Goal: Task Accomplishment & Management: Complete application form

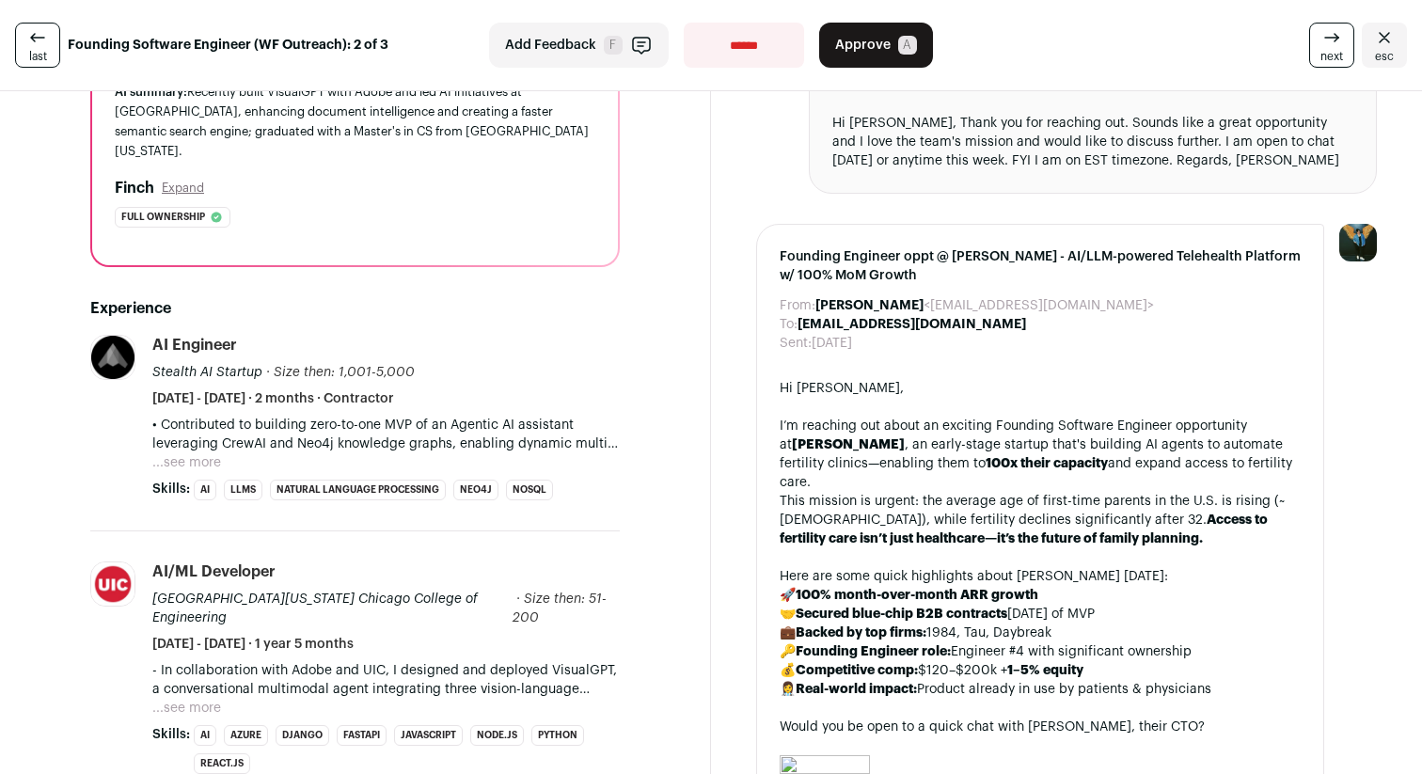
scroll to position [260, 0]
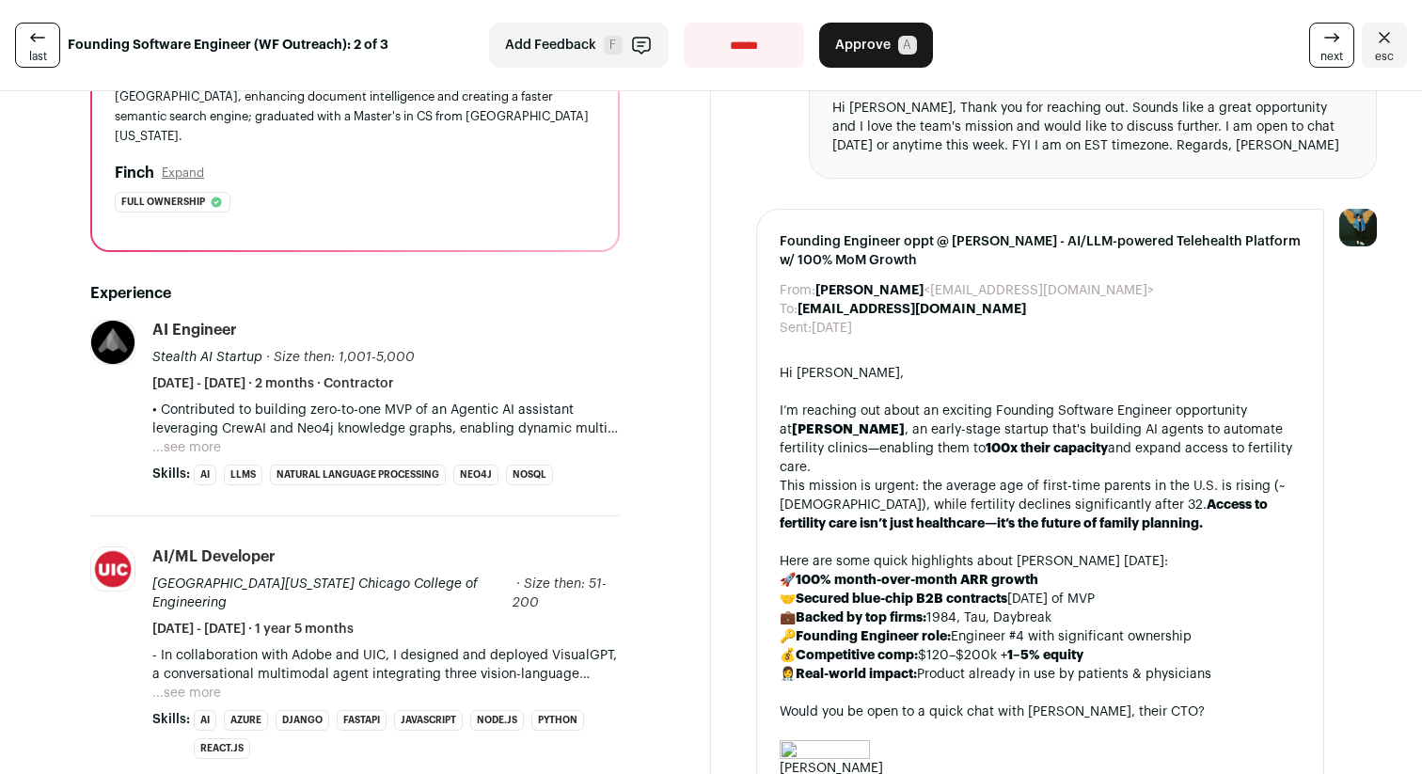
click at [212, 438] on button "...see more" at bounding box center [186, 447] width 69 height 19
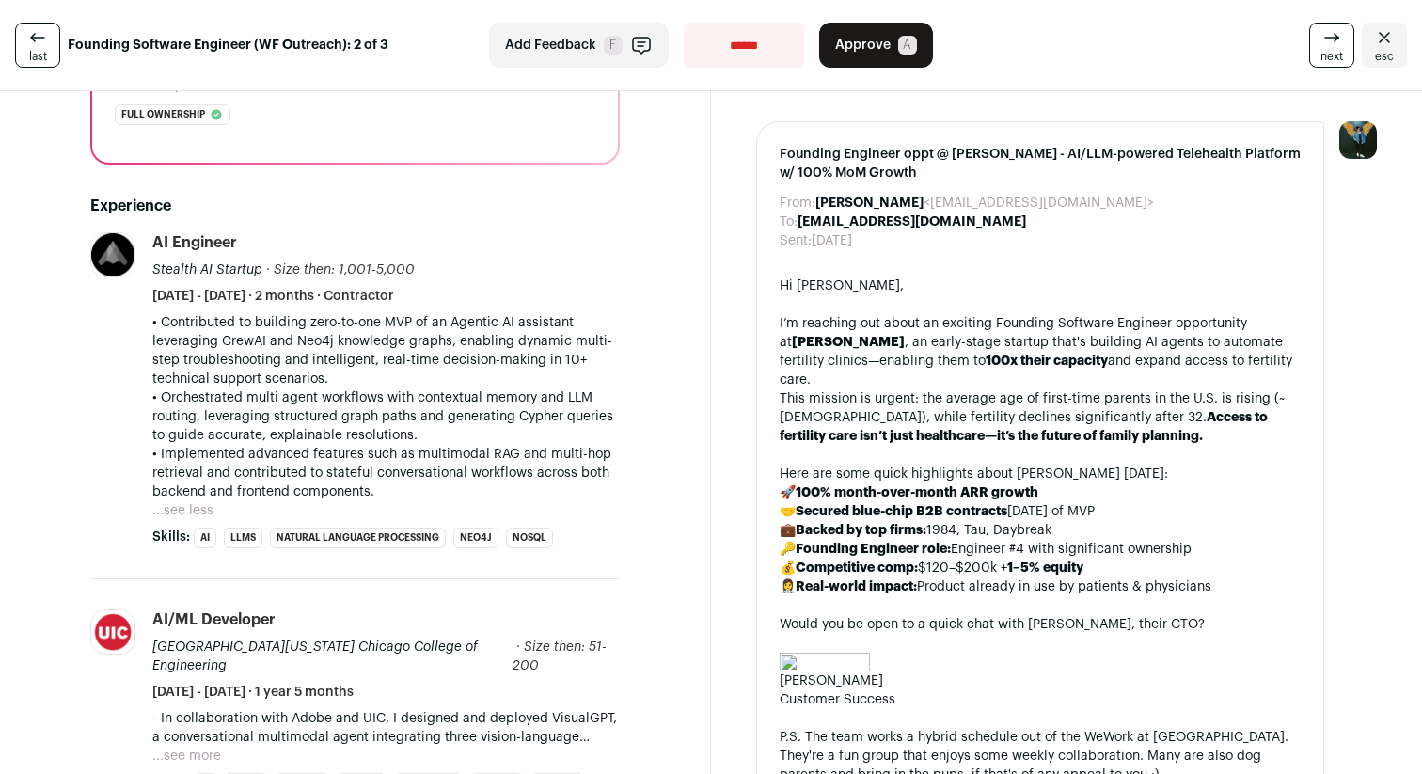
scroll to position [353, 0]
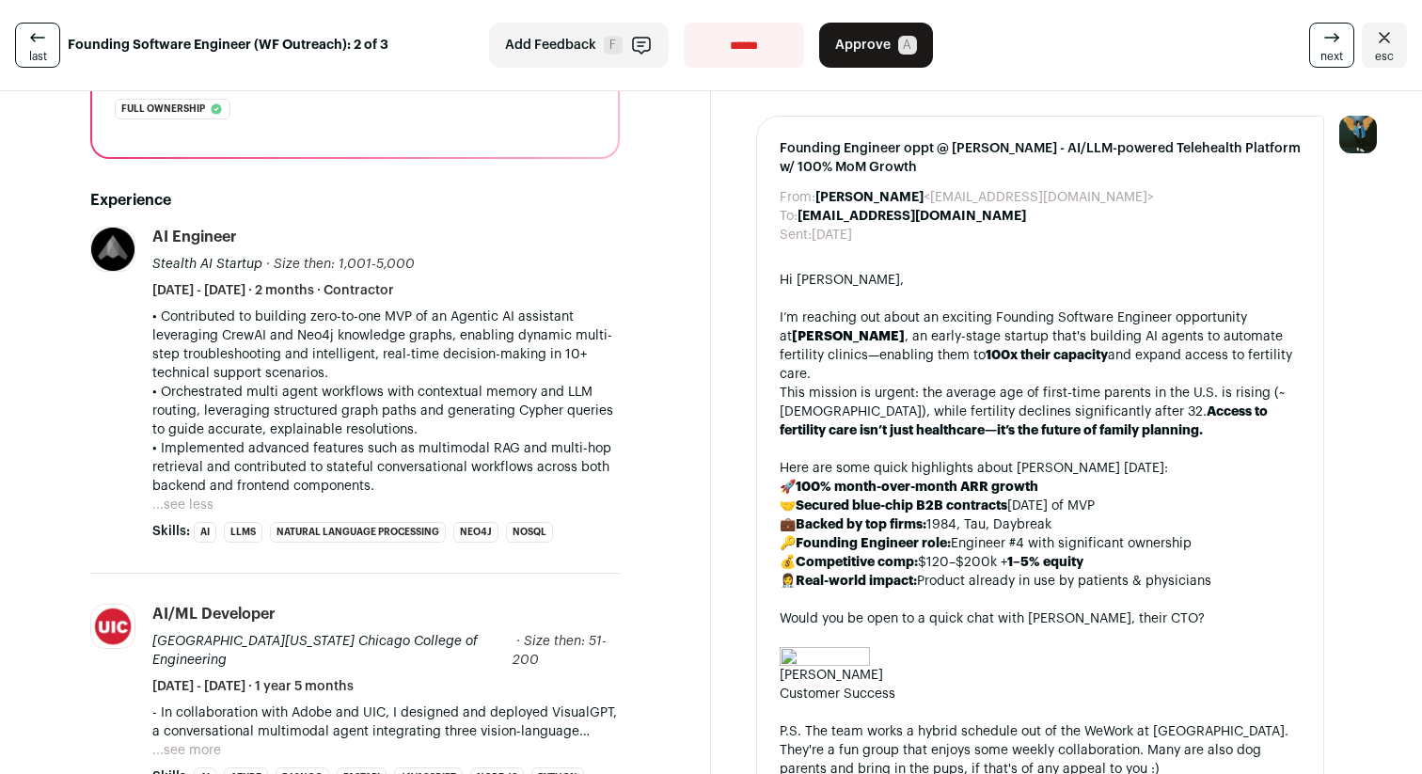
click at [325, 307] on p "• Contributed to building zero-to-one MVP of an Agentic AI assistant leveraging…" at bounding box center [385, 344] width 467 height 75
copy p "Neo4j"
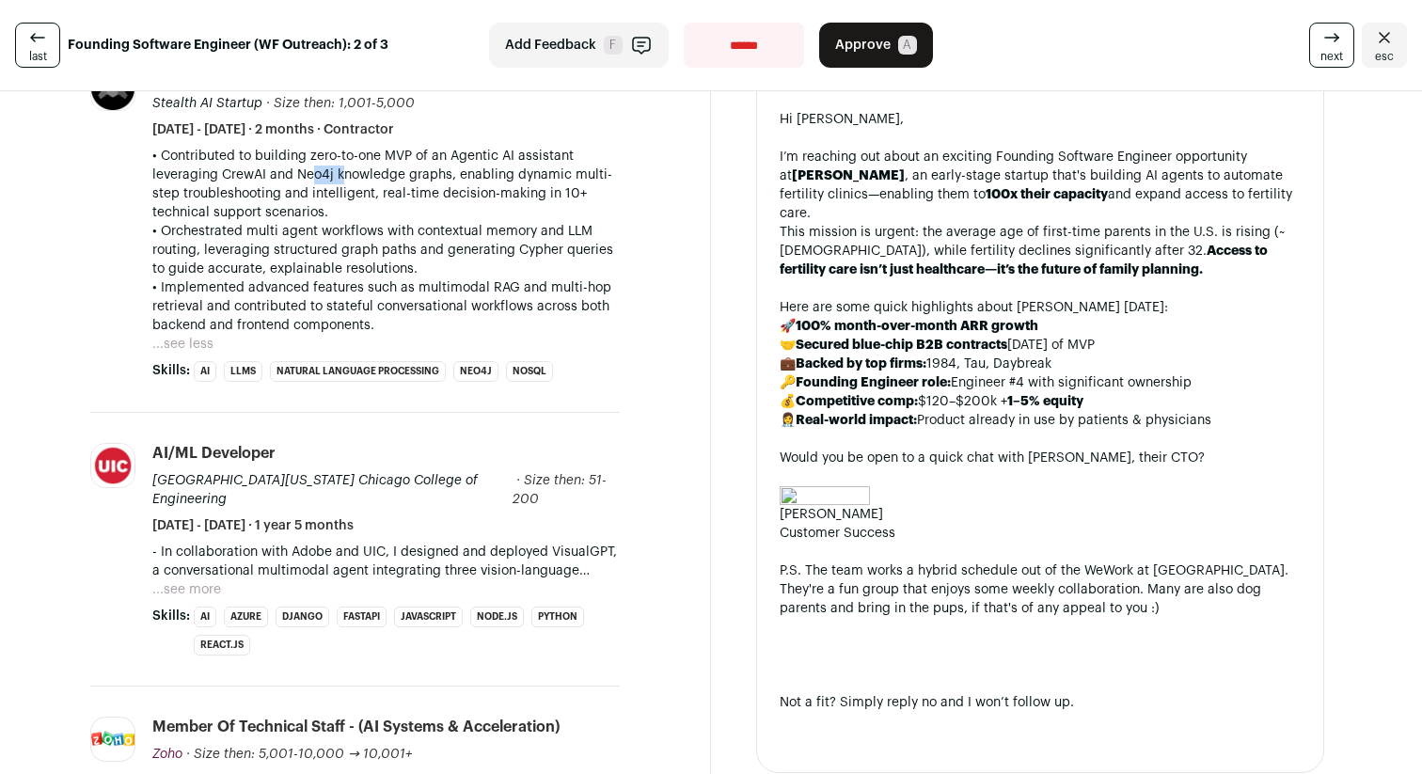
scroll to position [523, 0]
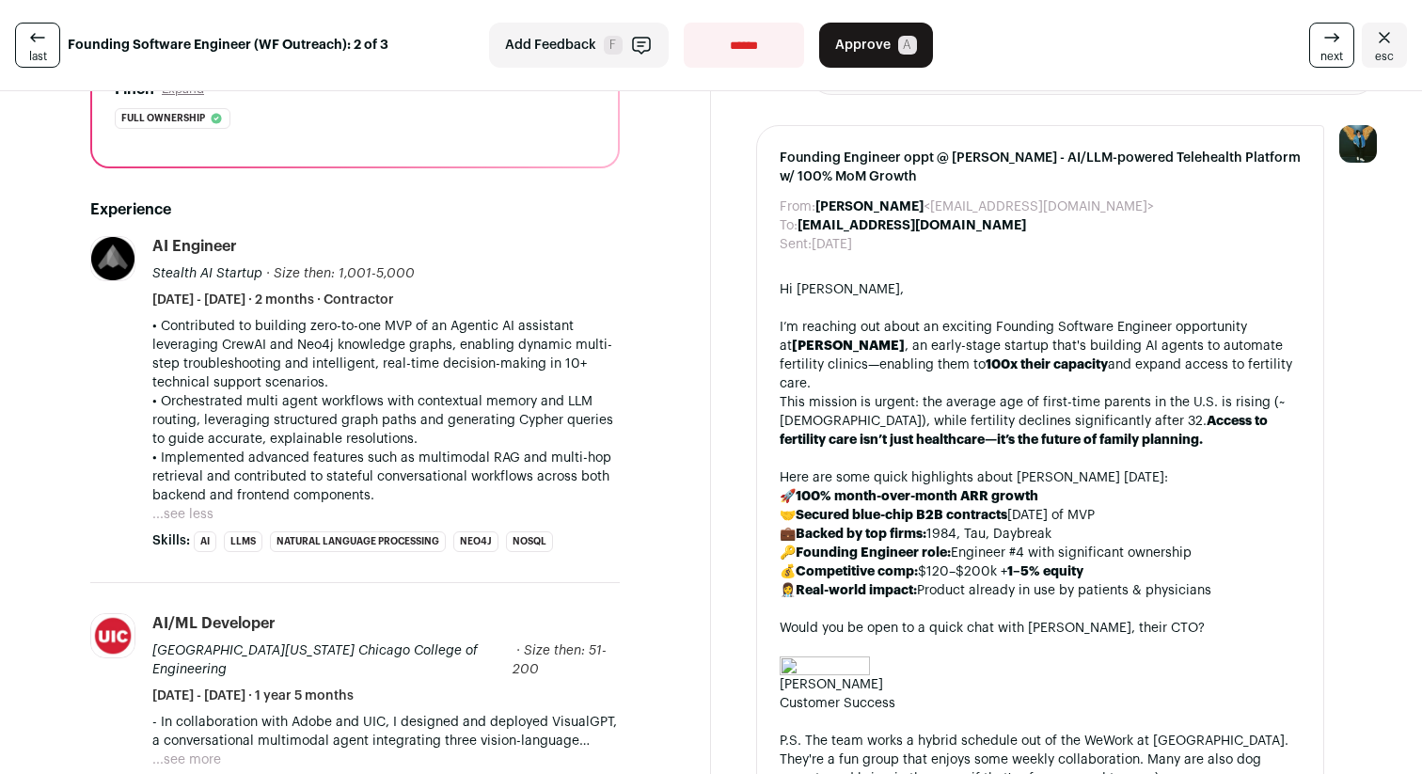
scroll to position [303, 0]
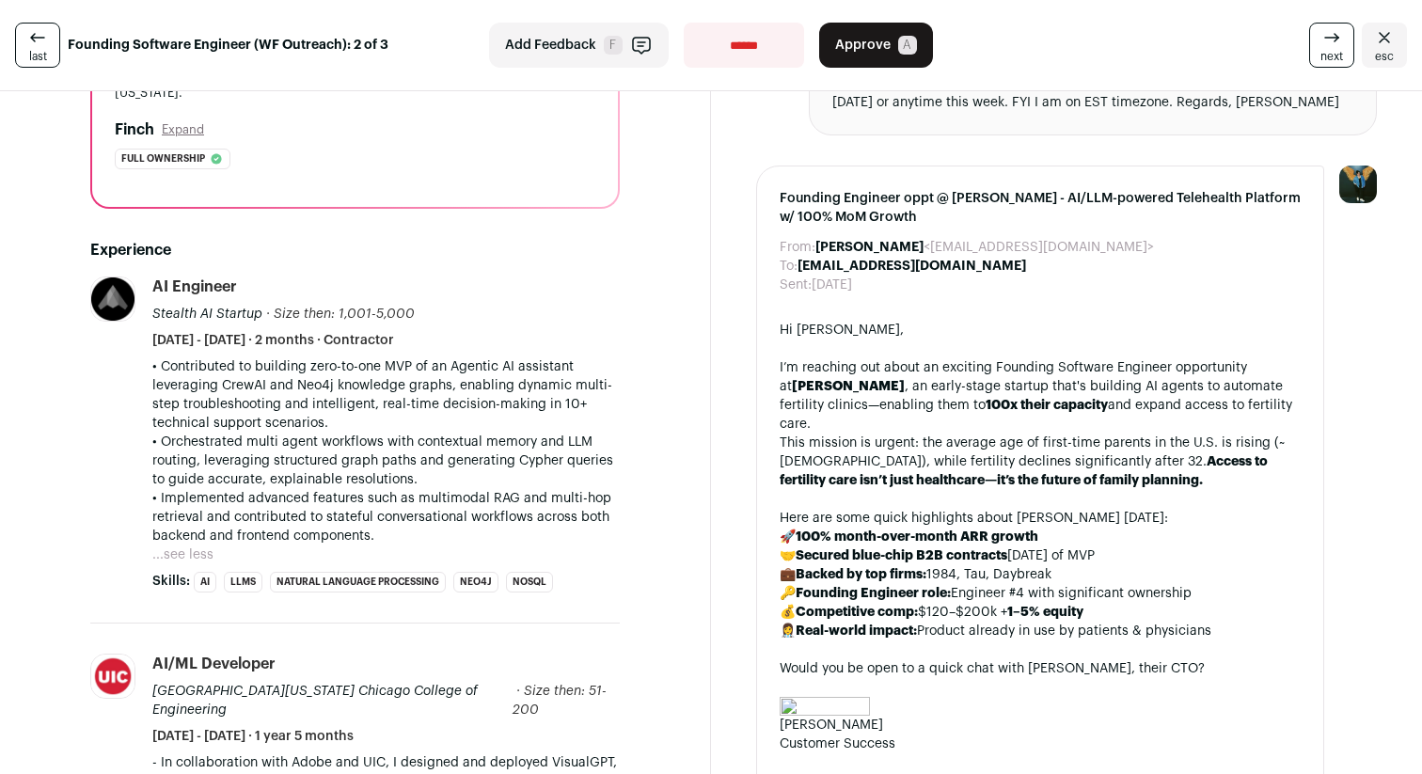
drag, startPoint x: 309, startPoint y: 317, endPoint x: 496, endPoint y: 511, distance: 269.3
click at [496, 511] on li "AI Engineer Stealth AI Startup · Size then: 1,001-5,000 Stealth AI Startup's si…" at bounding box center [385, 434] width 467 height 316
click at [496, 511] on p "• Implemented advanced features such as multimodal RAG and multi-hop retrieval …" at bounding box center [385, 517] width 467 height 56
drag, startPoint x: 510, startPoint y: 512, endPoint x: 354, endPoint y: 382, distance: 202.9
click at [354, 382] on div "• Contributed to building zero-to-one MVP of an Agentic AI assistant leveraging…" at bounding box center [385, 451] width 467 height 188
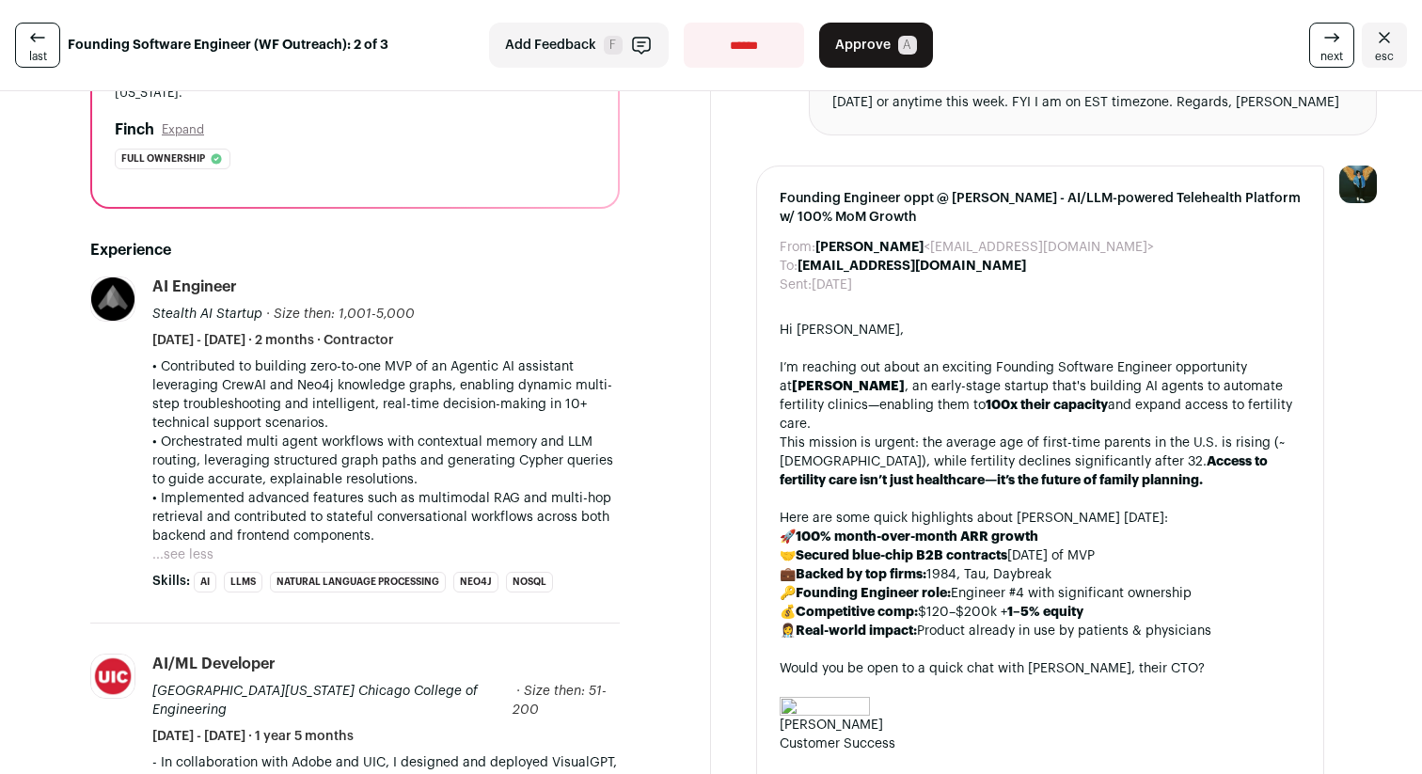
click at [354, 382] on p "• Contributed to building zero-to-one MVP of an Agentic AI assistant leveraging…" at bounding box center [385, 394] width 467 height 75
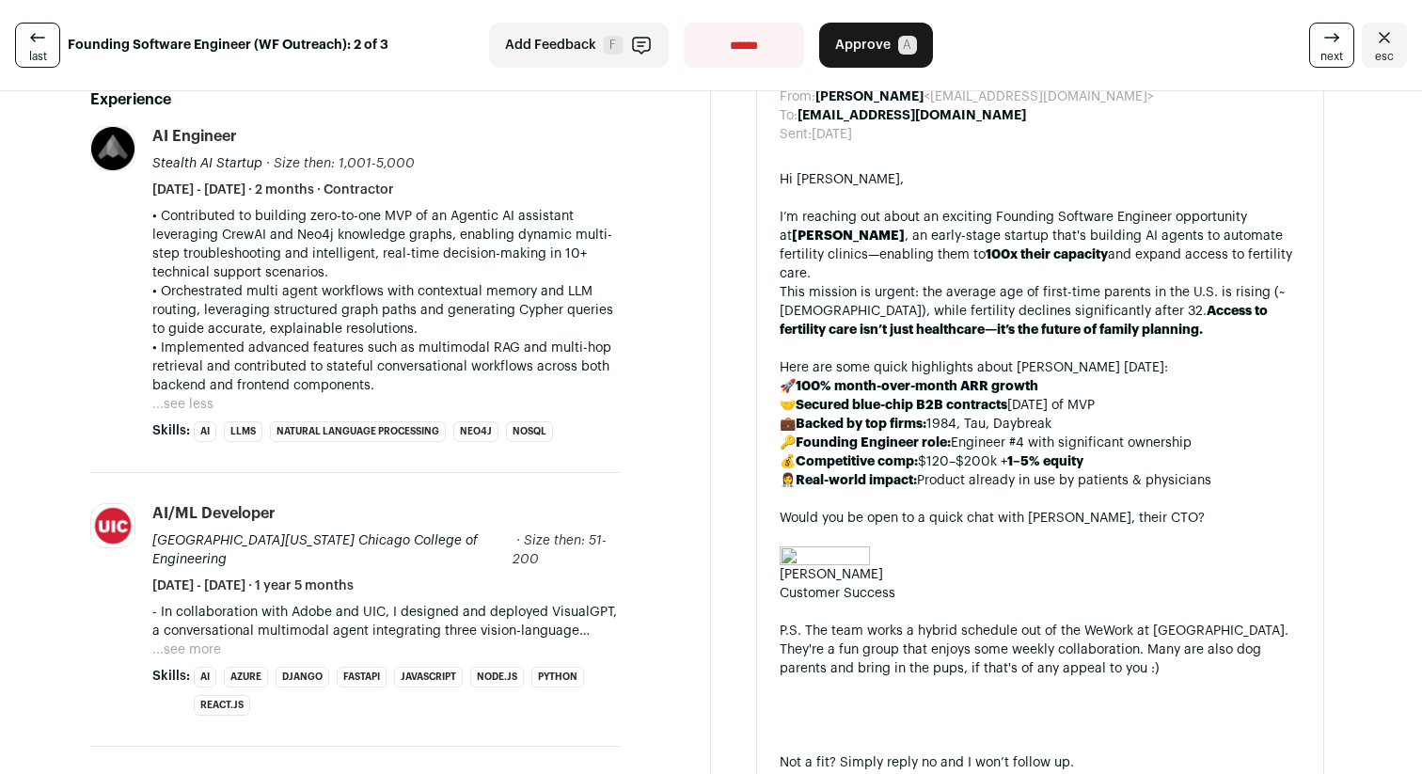
scroll to position [0, 0]
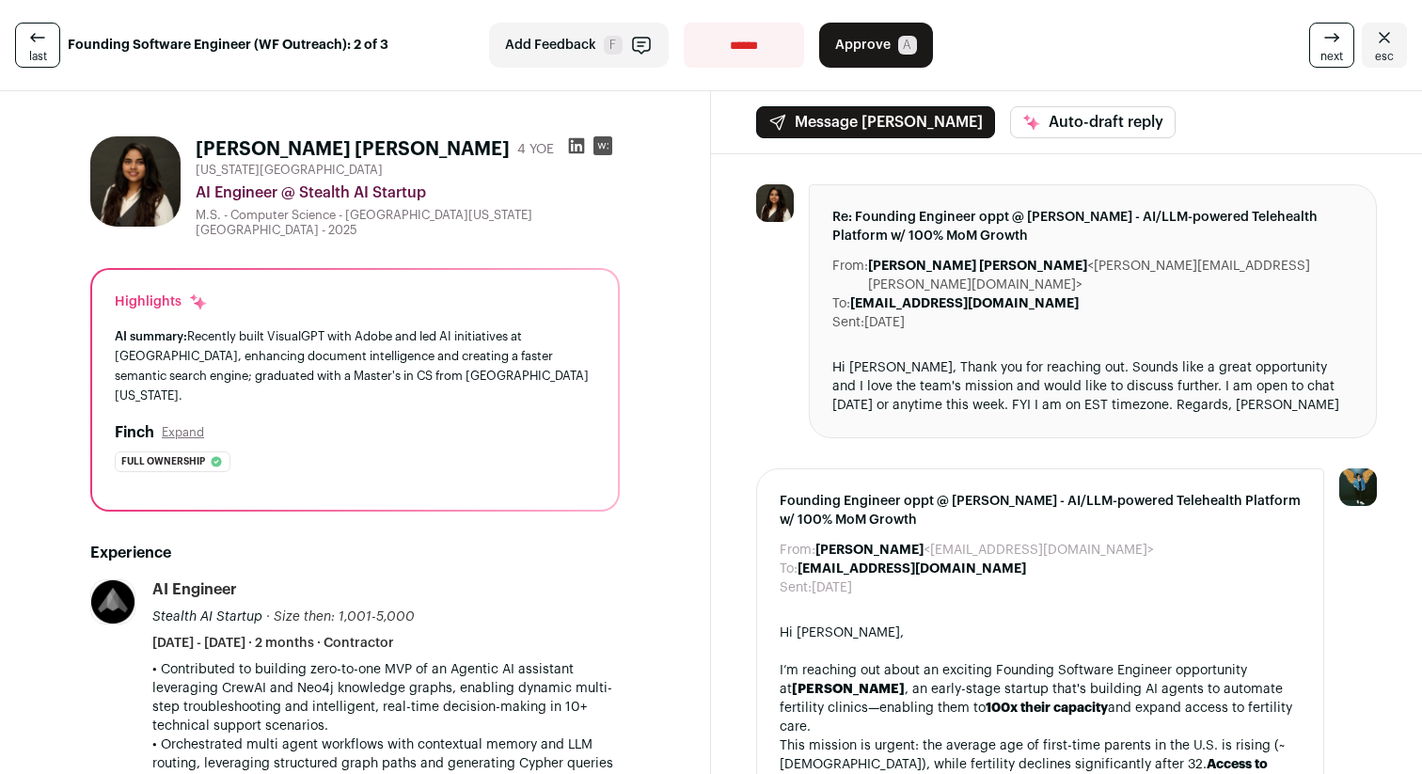
click at [1313, 43] on link "next" at bounding box center [1331, 45] width 45 height 45
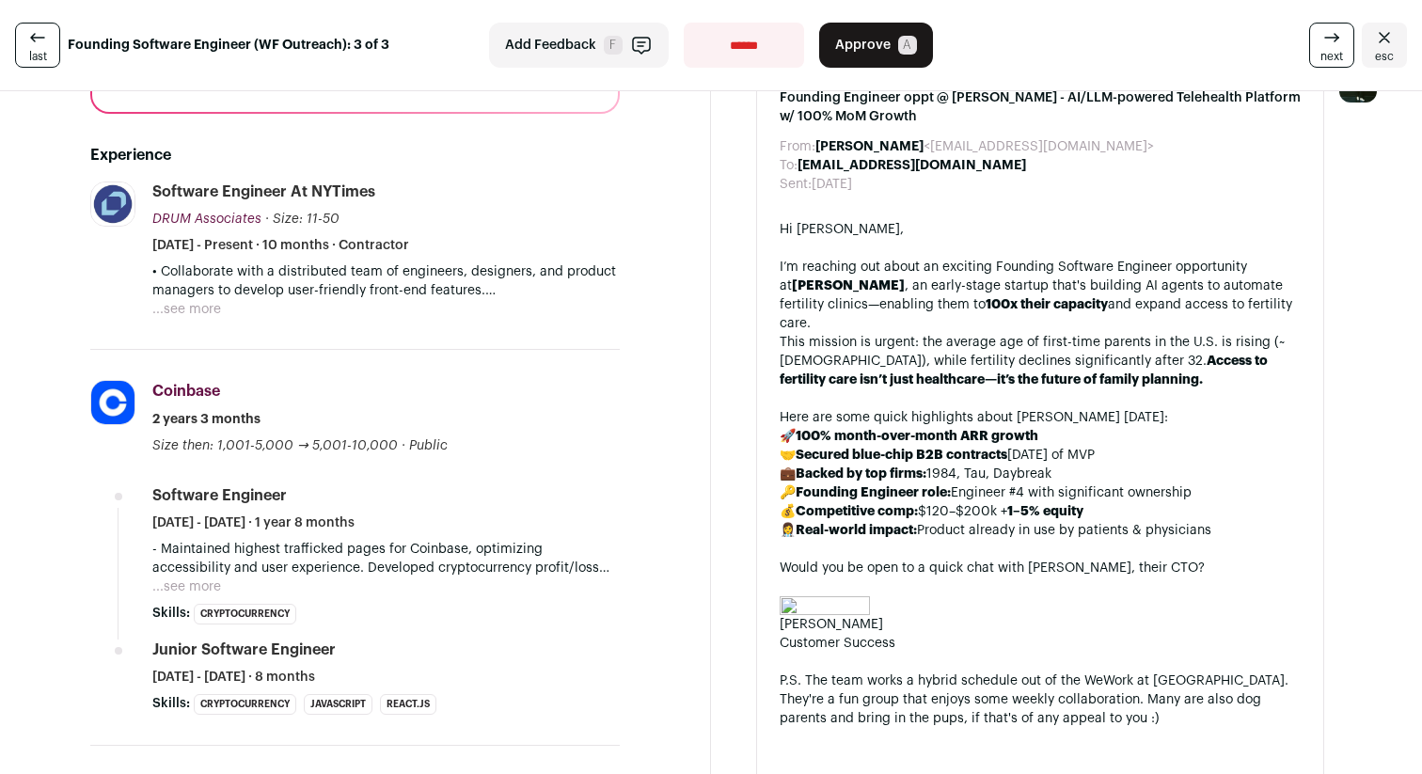
scroll to position [362, 0]
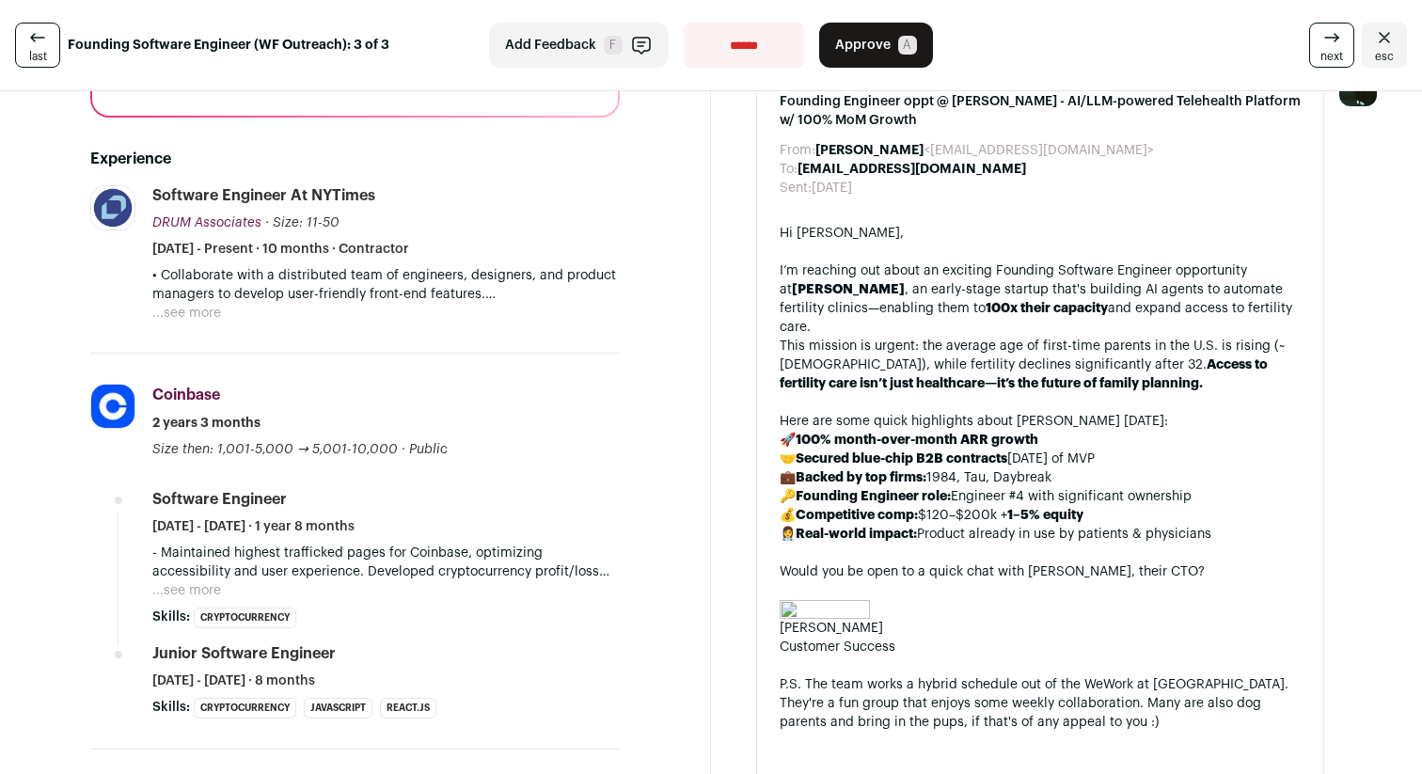
click at [192, 585] on button "...see more" at bounding box center [186, 590] width 69 height 19
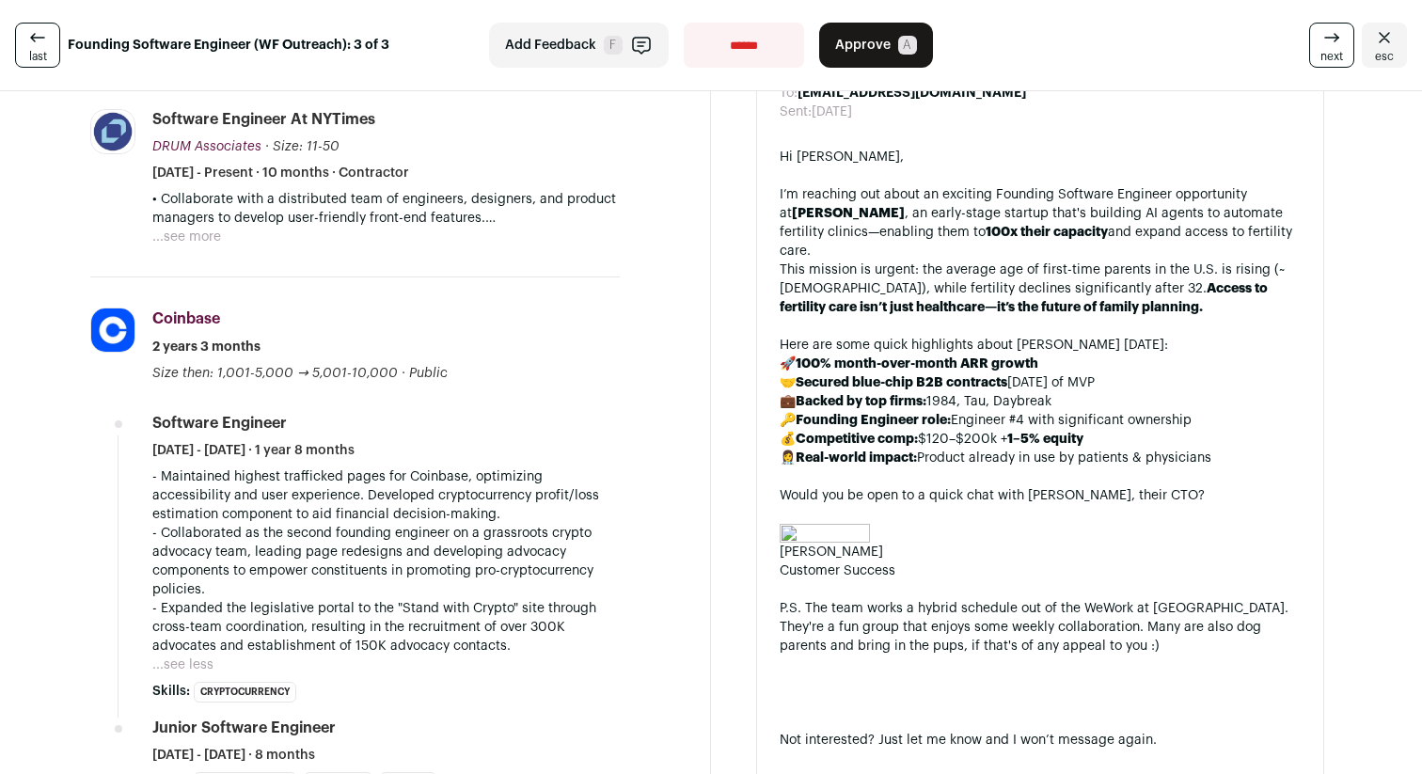
scroll to position [444, 0]
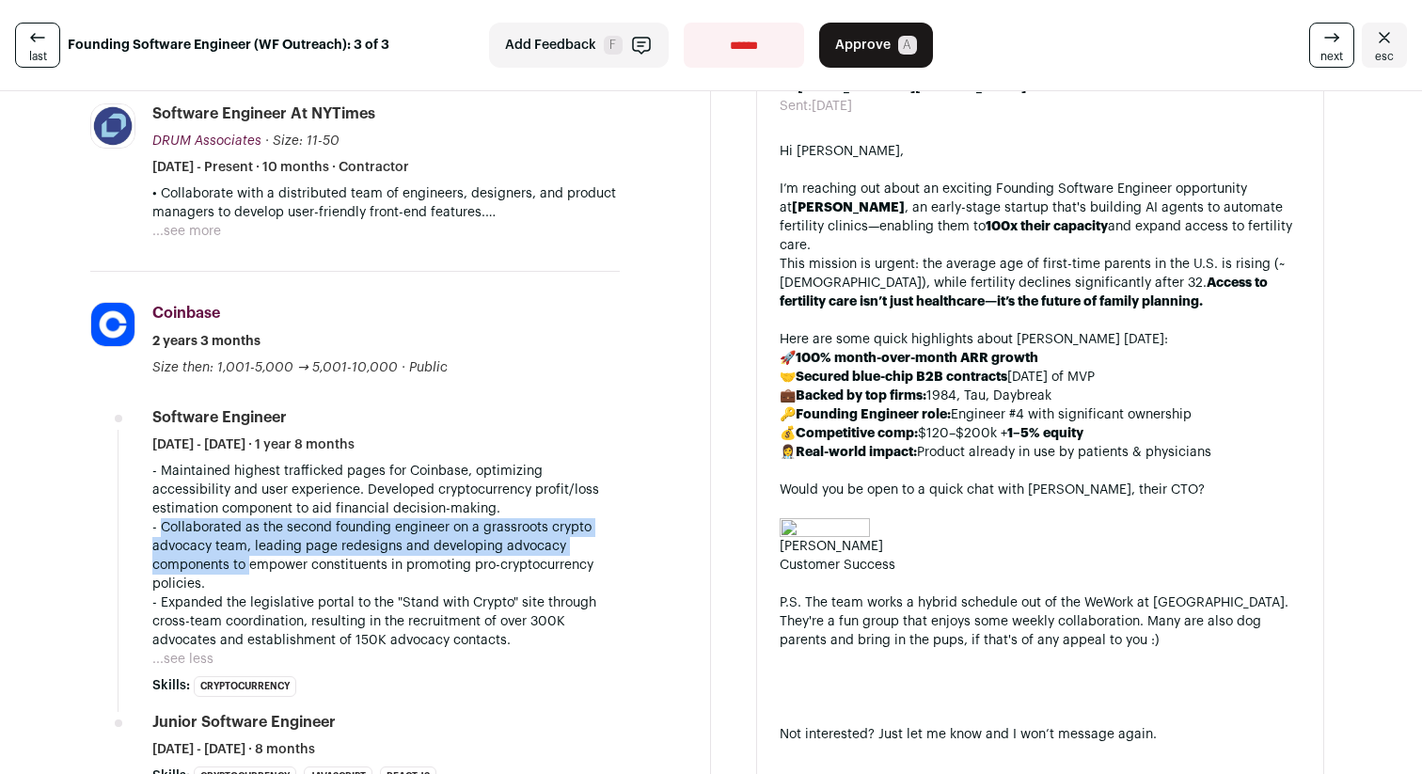
drag, startPoint x: 165, startPoint y: 522, endPoint x: 248, endPoint y: 574, distance: 98.4
click at [248, 574] on p "- Collaborated as the second founding engineer on a grassroots crypto advocacy …" at bounding box center [385, 555] width 467 height 75
drag, startPoint x: 261, startPoint y: 582, endPoint x: 159, endPoint y: 530, distance: 114.8
click at [159, 530] on p "- Collaborated as the second founding engineer on a grassroots crypto advocacy …" at bounding box center [385, 555] width 467 height 75
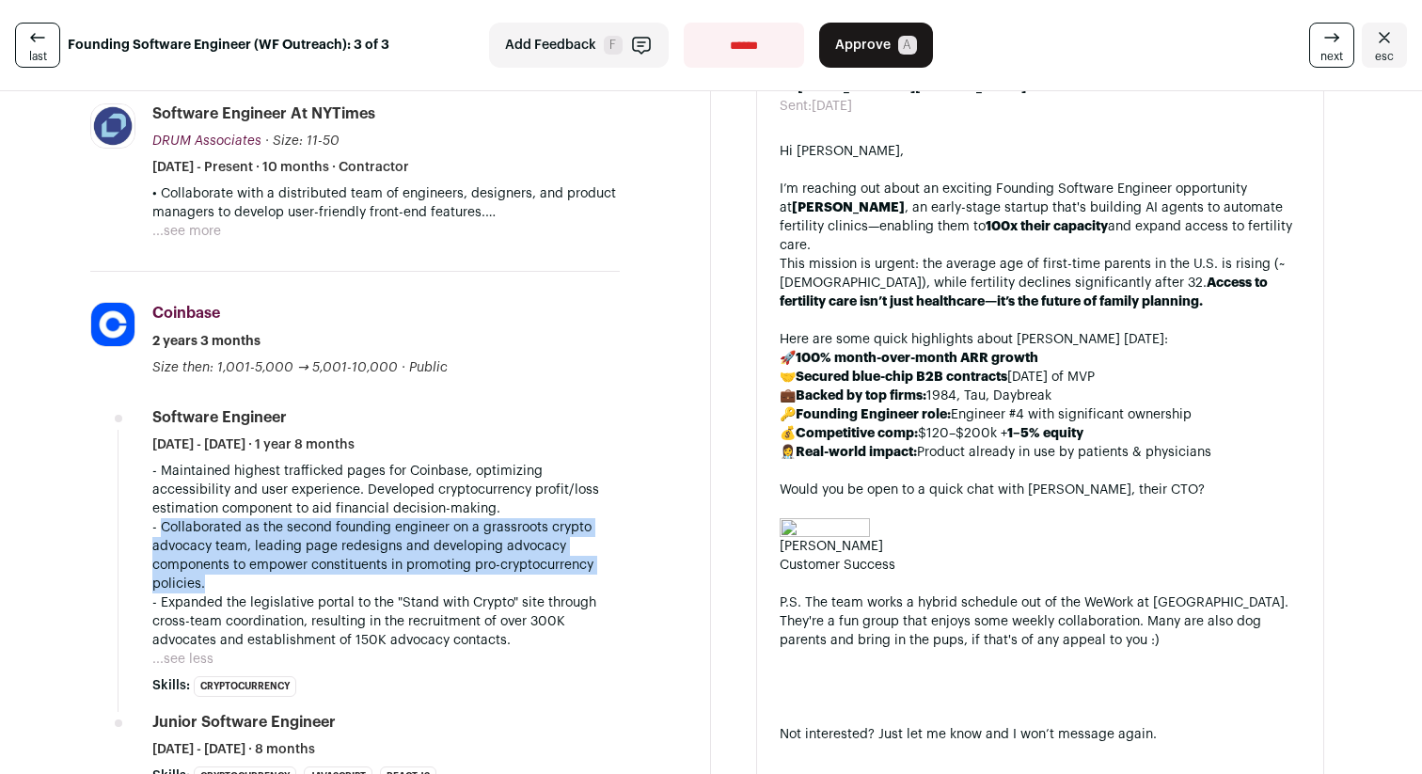
click at [159, 530] on p "- Collaborated as the second founding engineer on a grassroots crypto advocacy …" at bounding box center [385, 555] width 467 height 75
drag, startPoint x: 168, startPoint y: 530, endPoint x: 269, endPoint y: 602, distance: 123.4
click at [269, 602] on div "- Maintained highest trafficked pages for Coinbase, optimizing accessibility an…" at bounding box center [385, 556] width 467 height 188
click at [269, 602] on p "- Expanded the legislative portal to the "Stand with Crypto" site through cross…" at bounding box center [385, 621] width 467 height 56
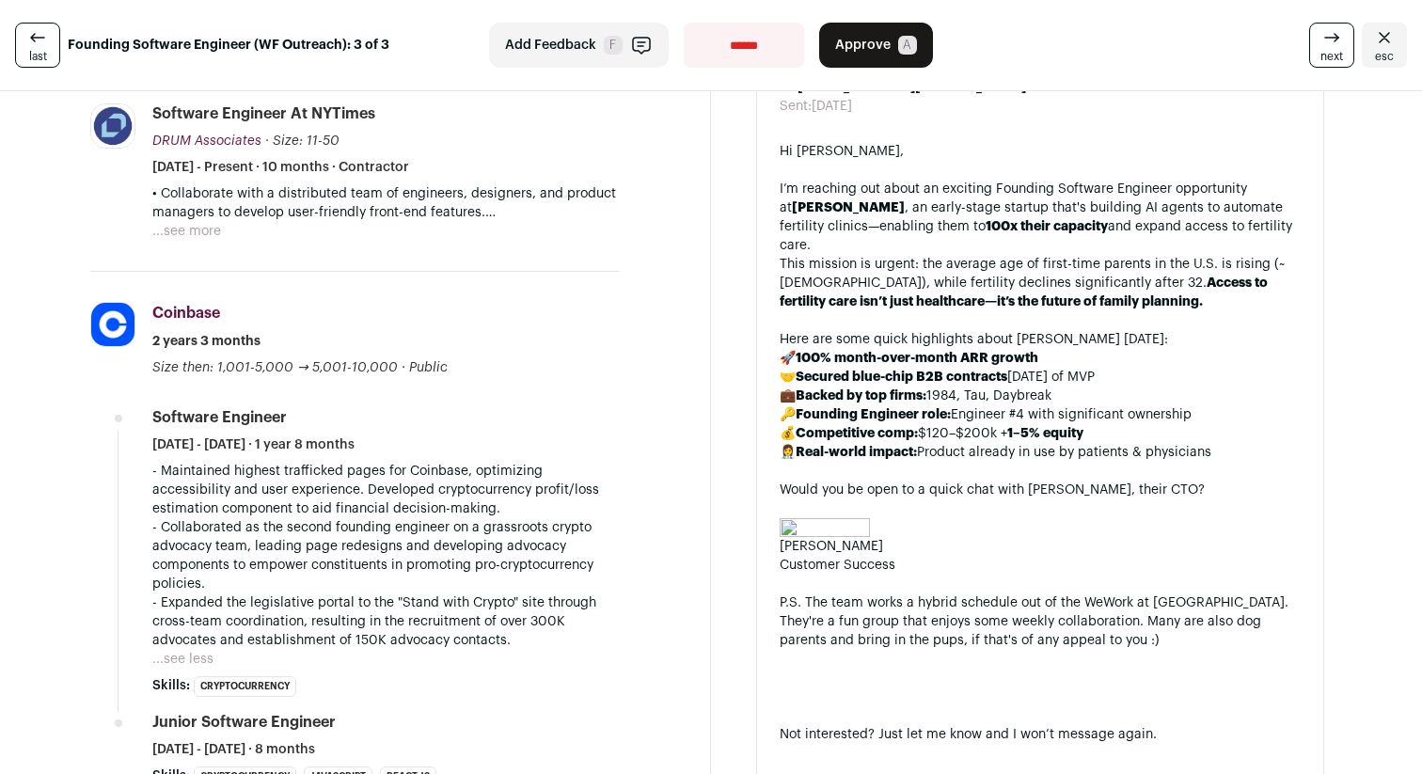
click at [310, 577] on p "- Collaborated as the second founding engineer on a grassroots crypto advocacy …" at bounding box center [385, 555] width 467 height 75
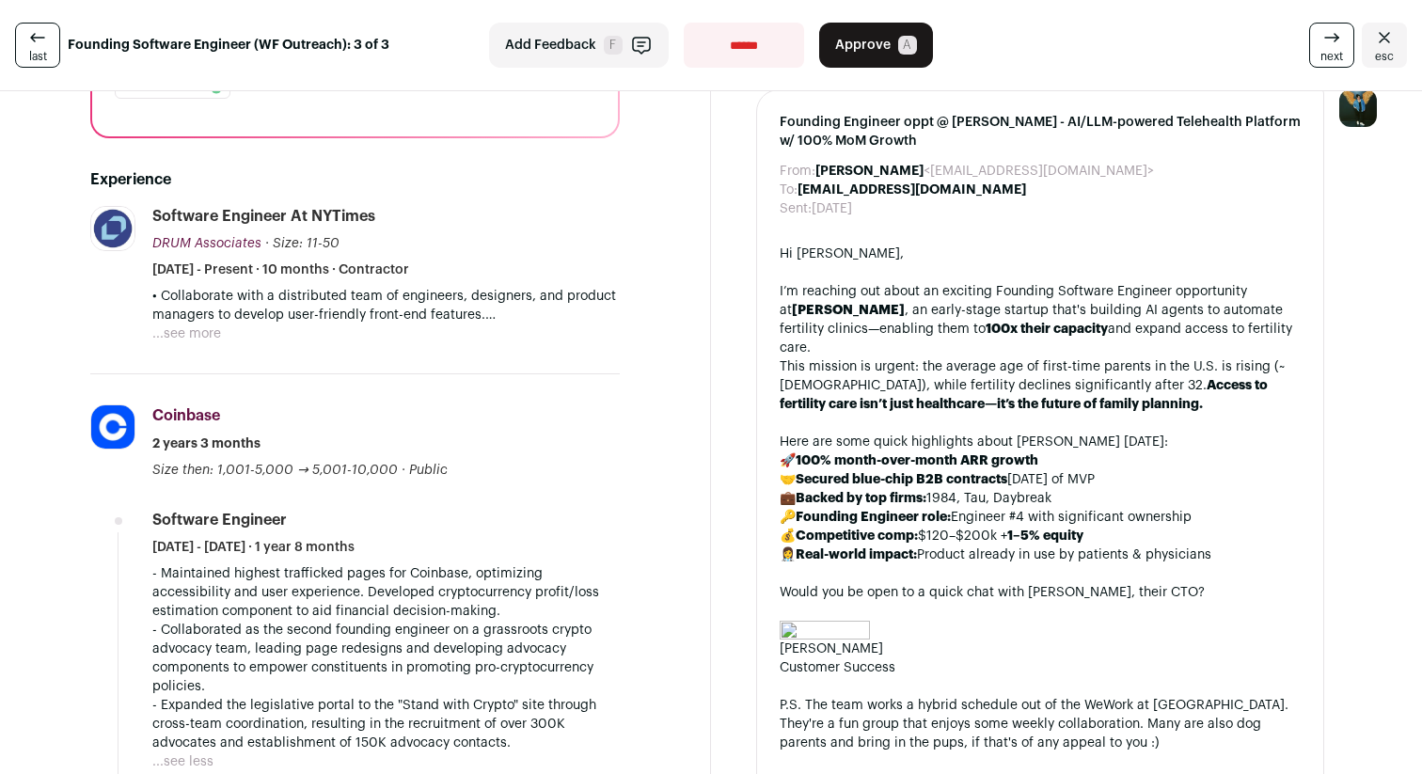
scroll to position [334, 0]
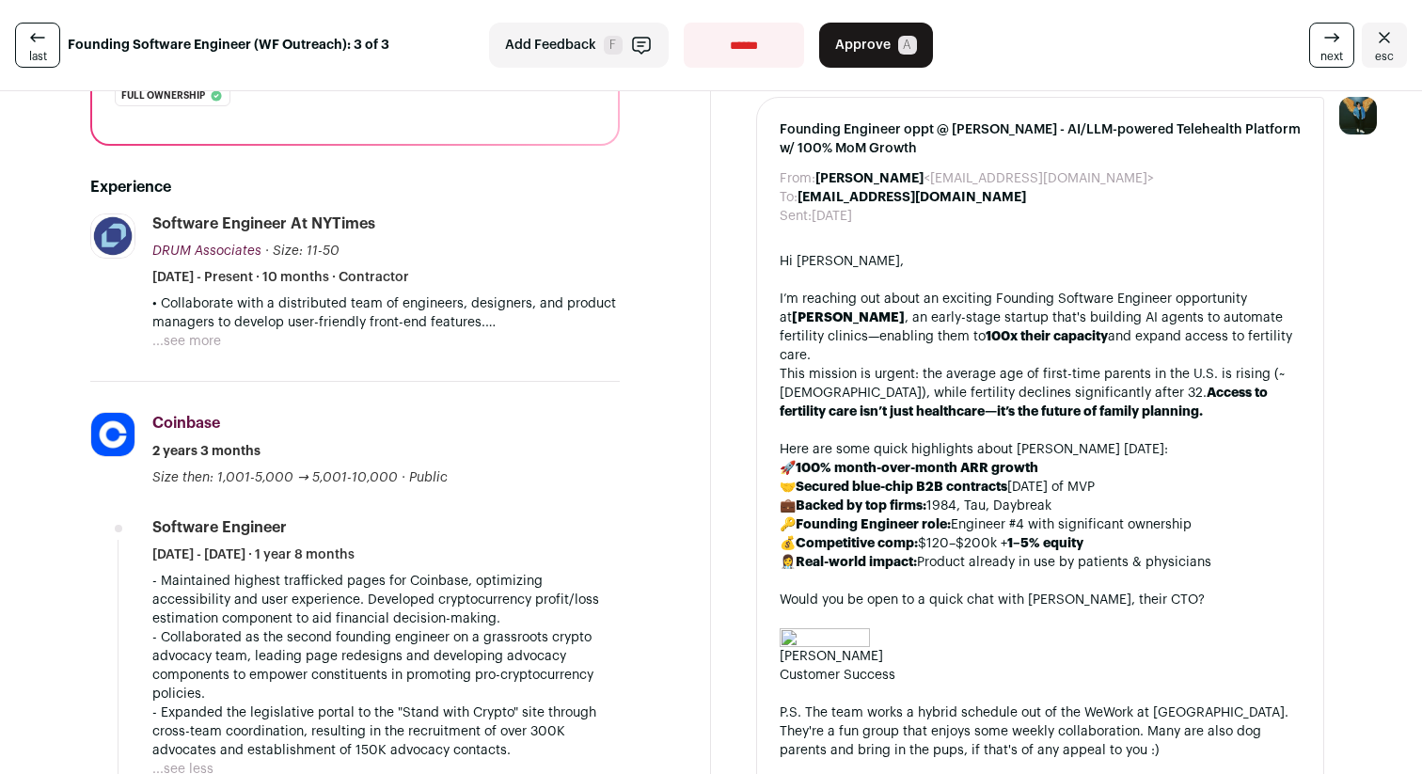
click at [189, 342] on button "...see more" at bounding box center [186, 341] width 69 height 19
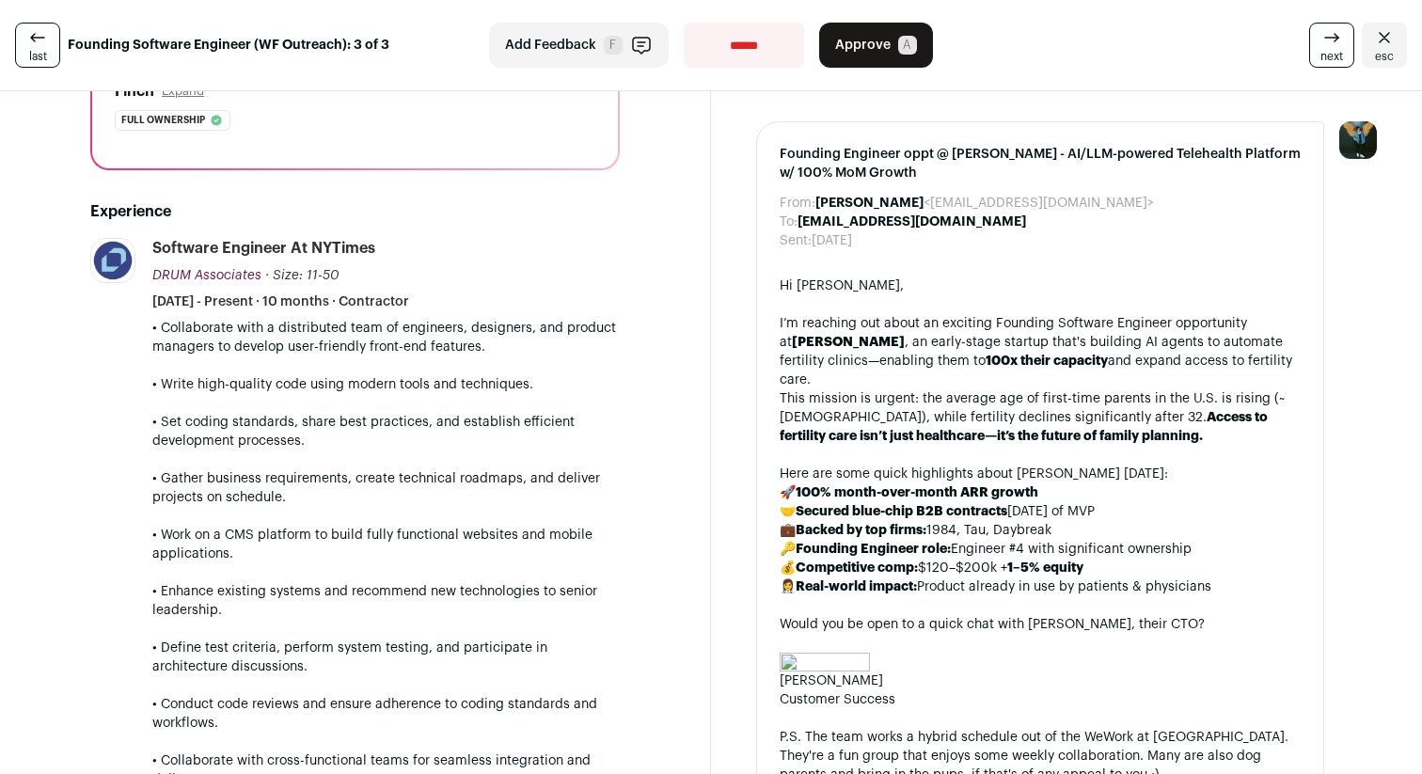
scroll to position [0, 0]
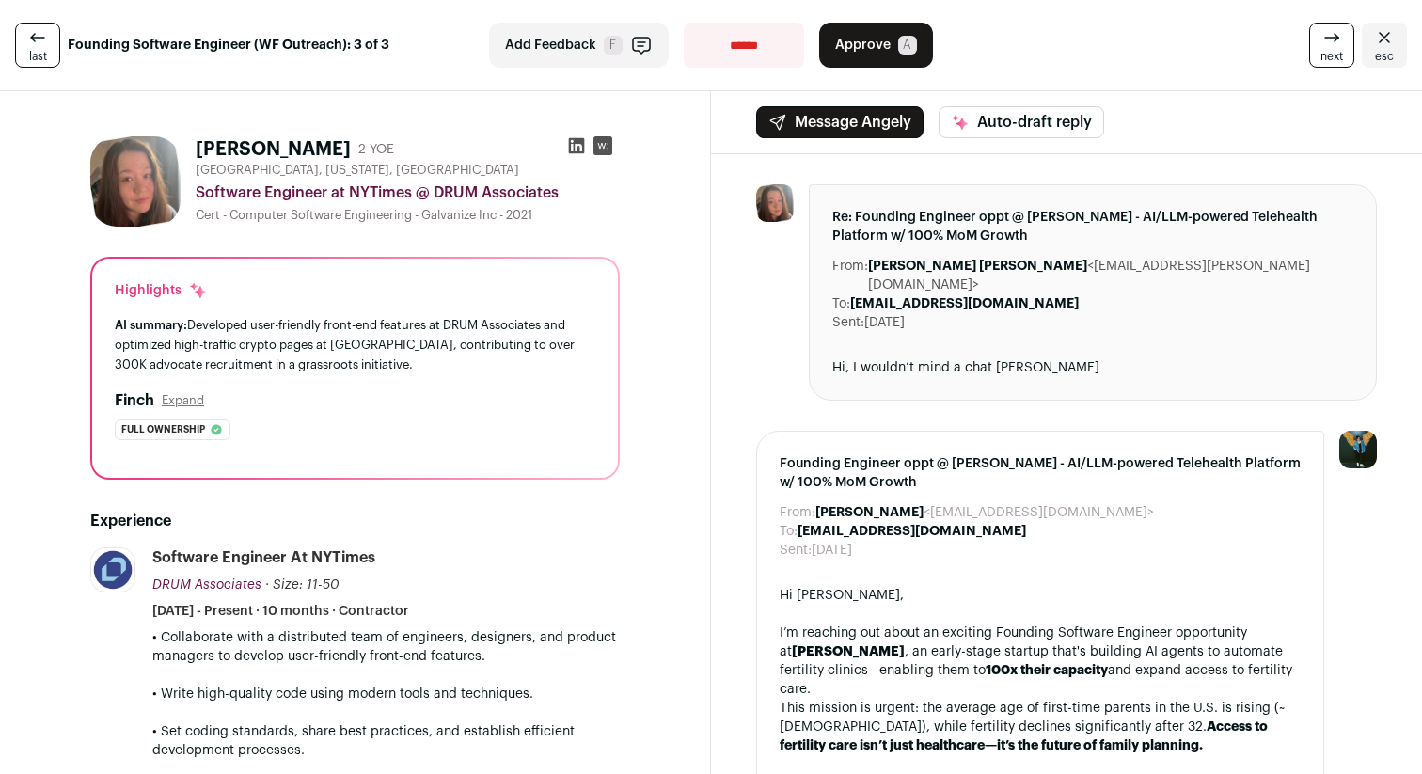
click at [35, 46] on icon at bounding box center [37, 37] width 23 height 23
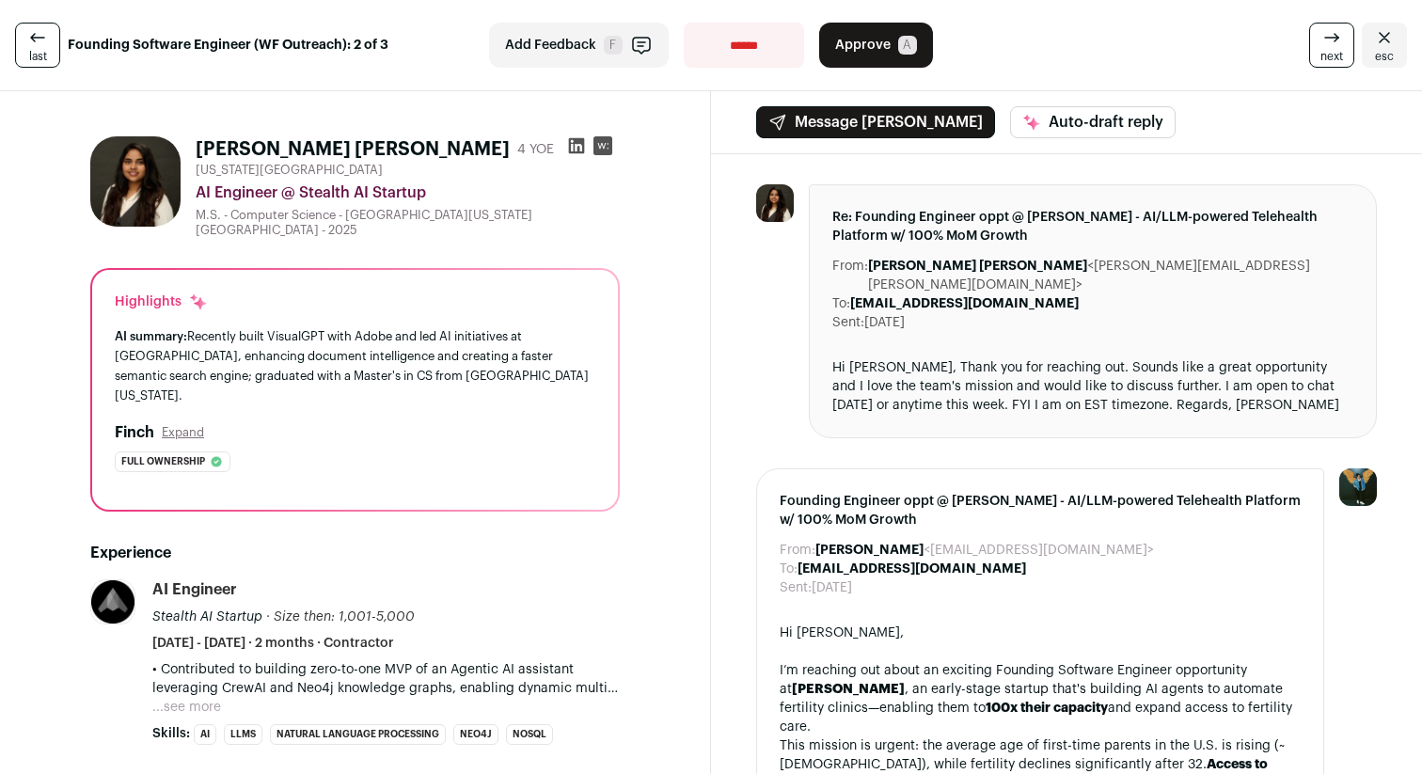
click at [35, 46] on icon at bounding box center [37, 37] width 23 height 23
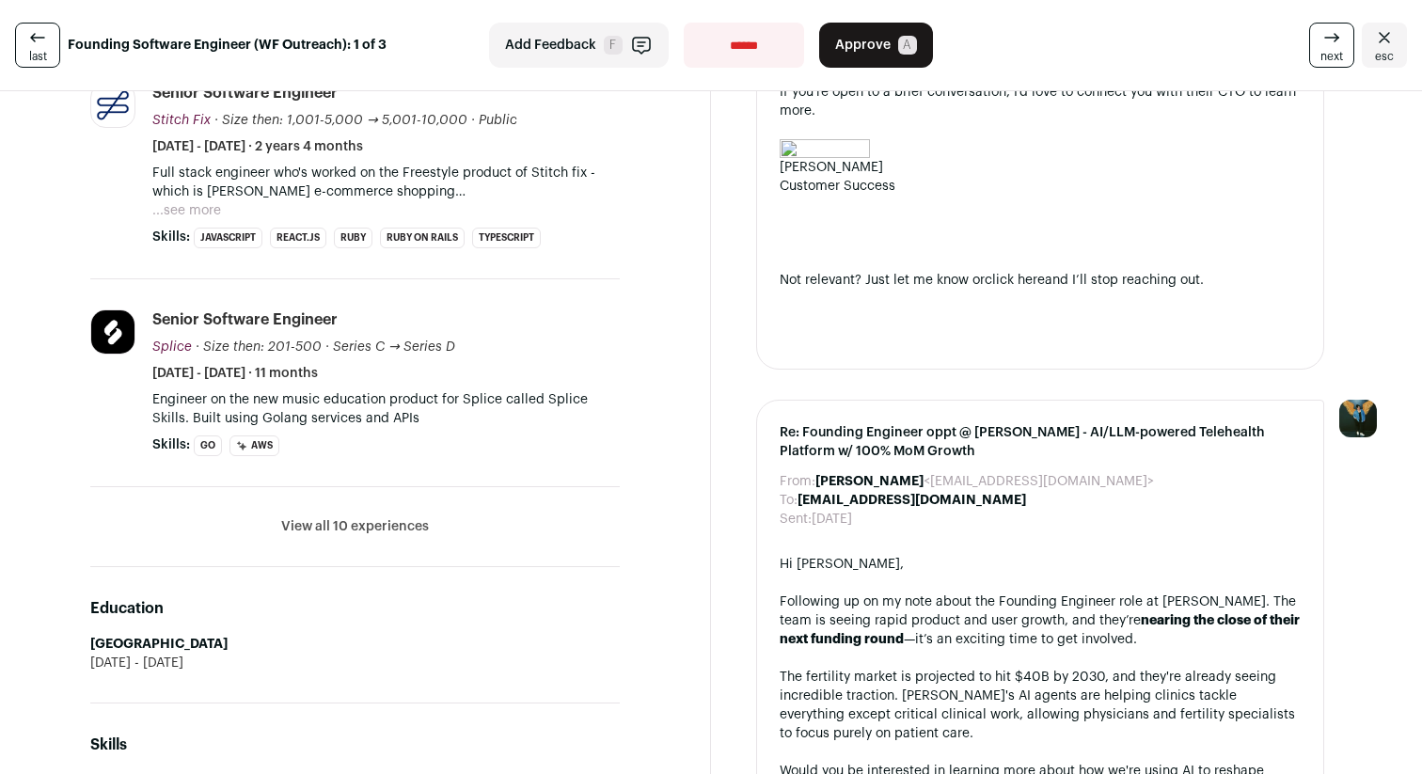
scroll to position [612, 0]
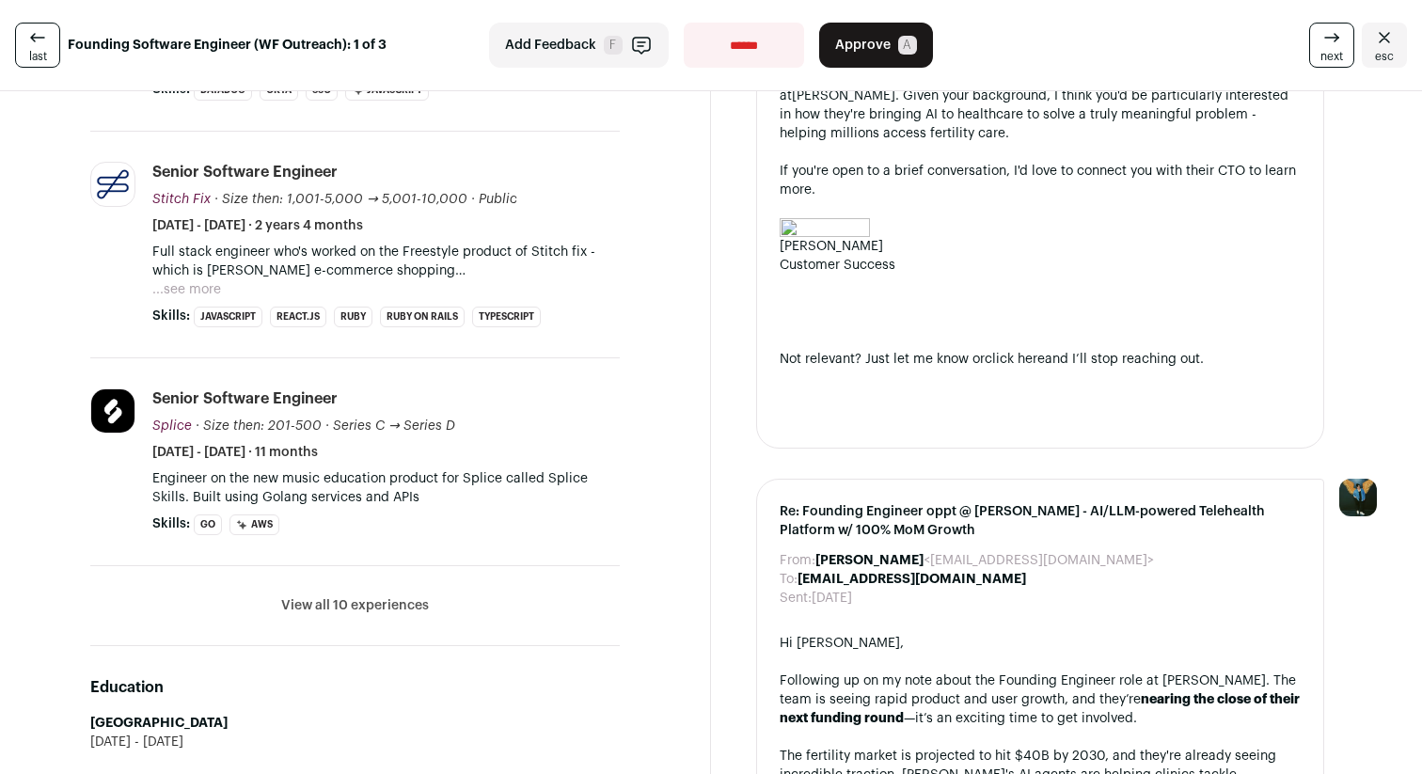
click at [320, 598] on button "View all 10 experiences" at bounding box center [355, 605] width 148 height 19
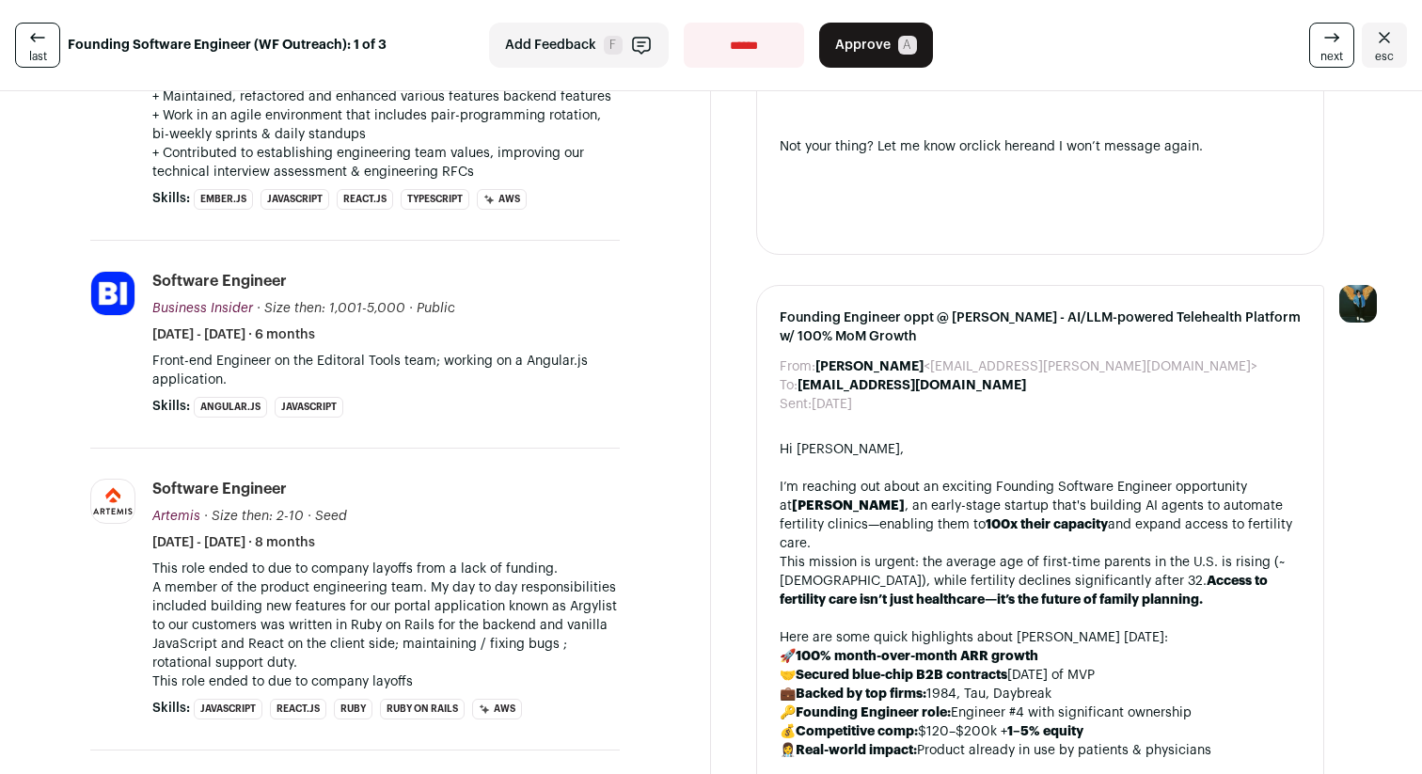
scroll to position [1511, 0]
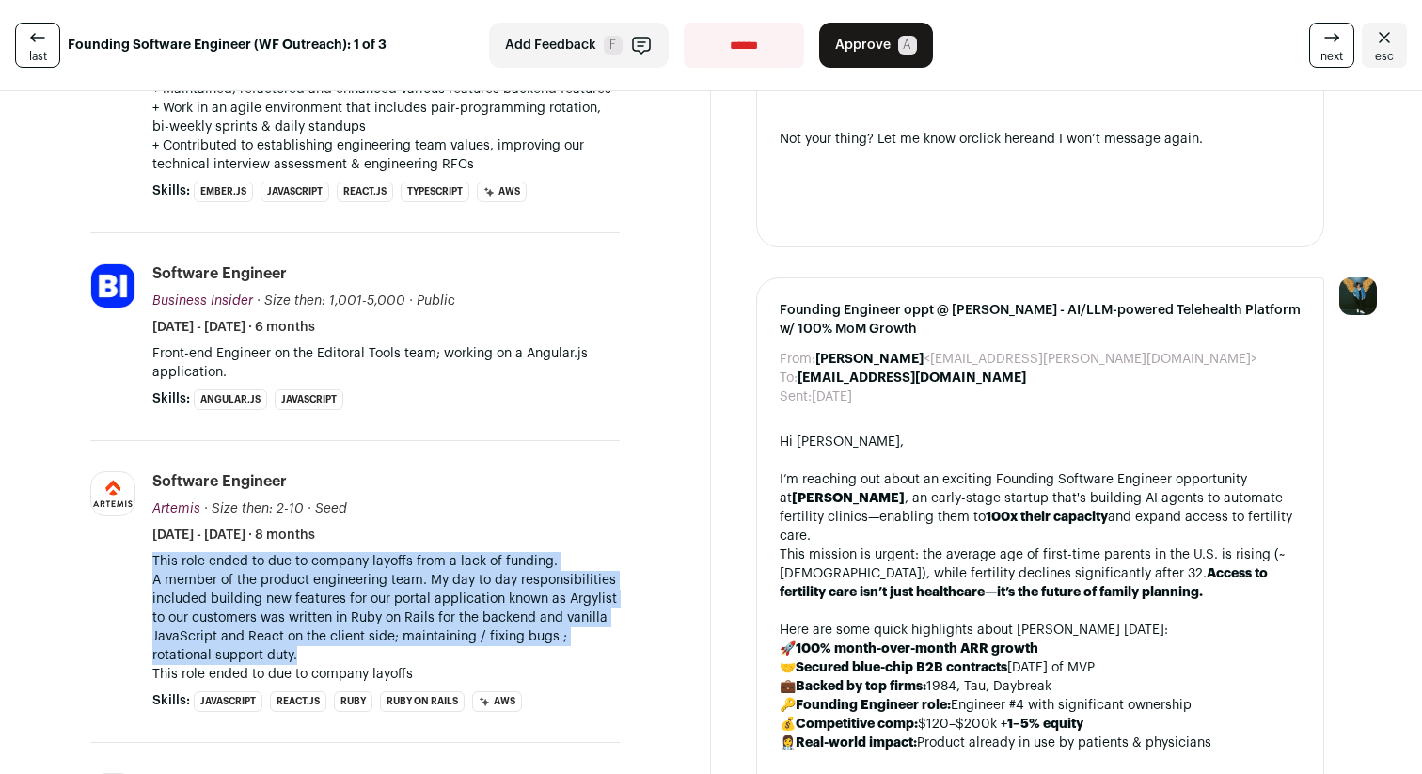
drag, startPoint x: 153, startPoint y: 564, endPoint x: 321, endPoint y: 662, distance: 193.8
click at [321, 662] on div "This role ended to due to company layoffs from a lack of funding. A member of t…" at bounding box center [385, 618] width 467 height 132
click at [321, 662] on p "A member of the product engineering team. My day to day responsibilities includ…" at bounding box center [385, 618] width 467 height 94
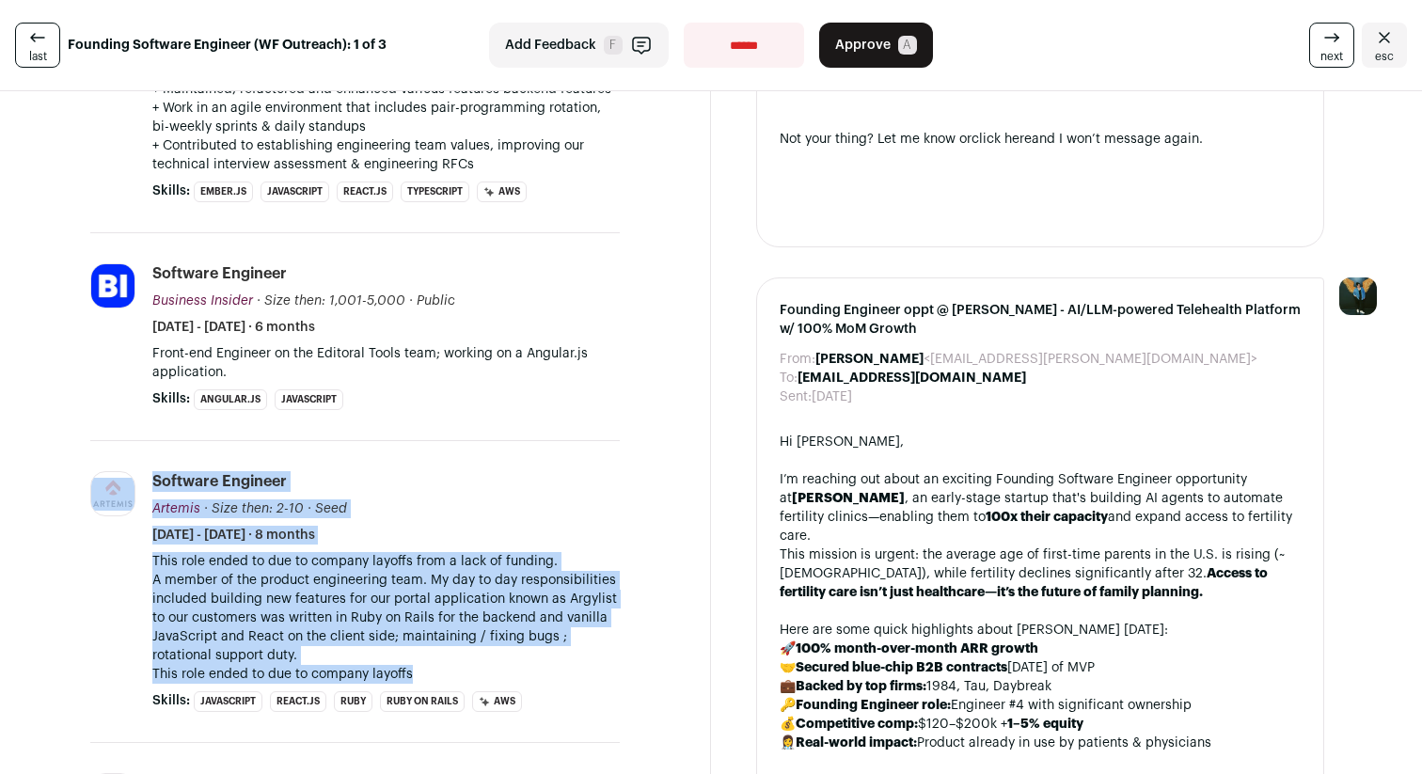
drag, startPoint x: 423, startPoint y: 672, endPoint x: 141, endPoint y: 560, distance: 303.5
click at [141, 560] on li "Artemis [DOMAIN_NAME] Add to company list Public / Private Private Valuation Un…" at bounding box center [354, 592] width 529 height 302
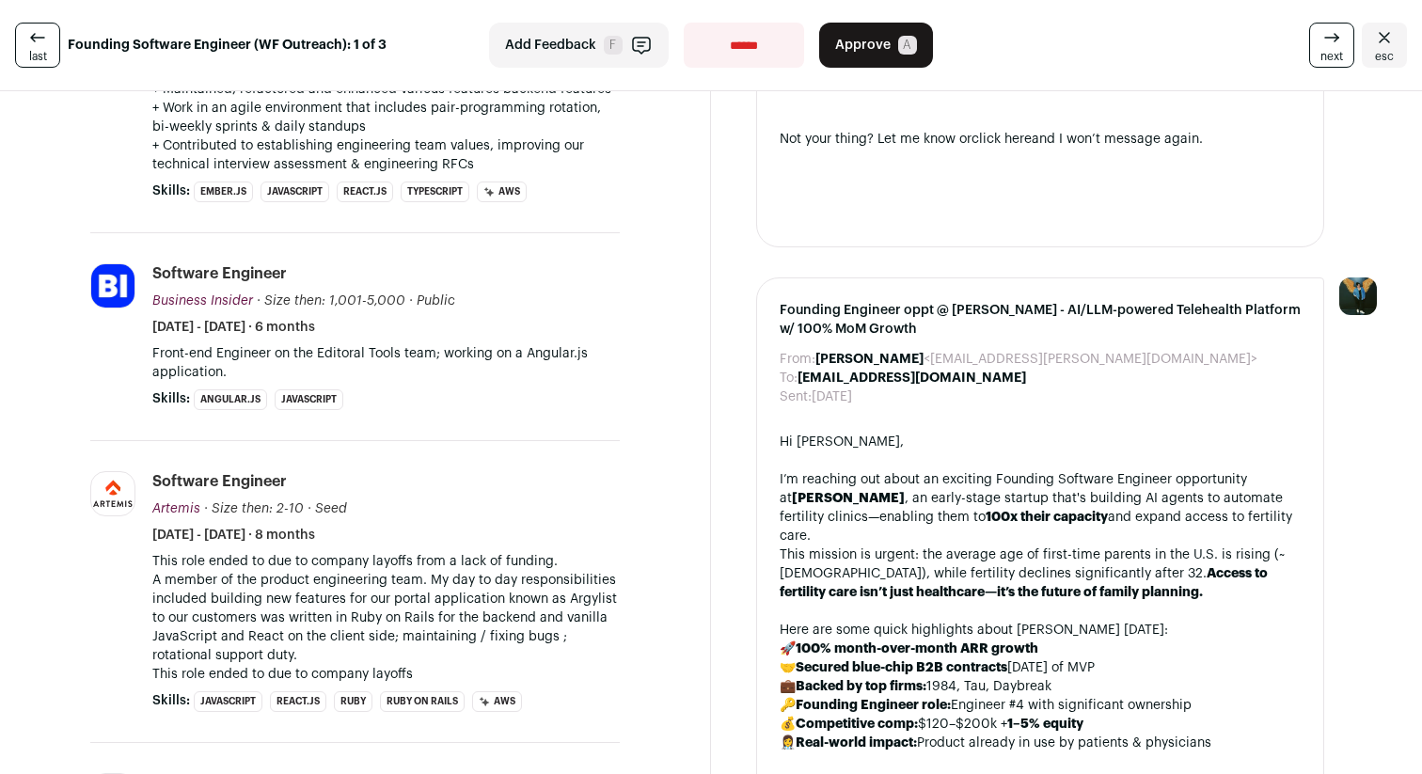
click at [155, 560] on p "This role ended to due to company layoffs from a lack of funding." at bounding box center [385, 561] width 467 height 19
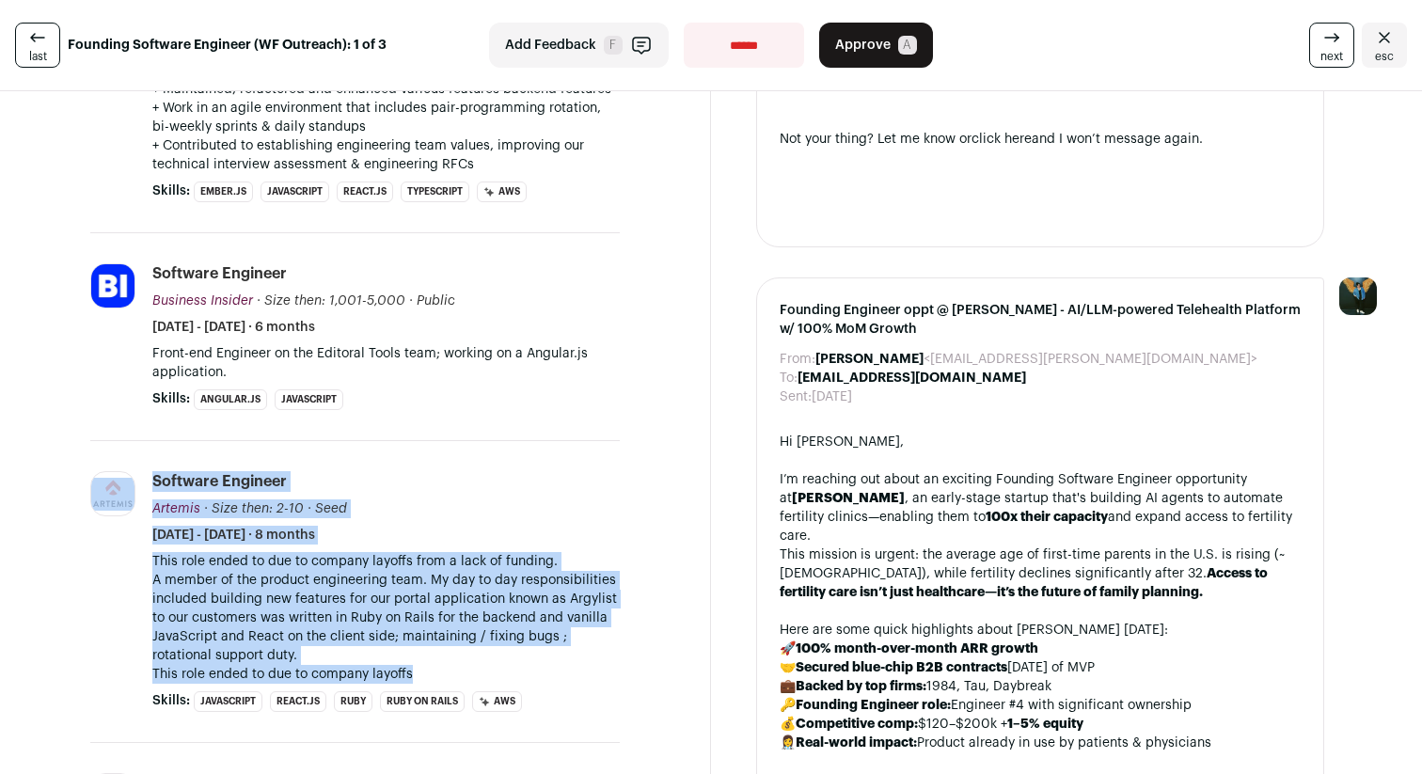
drag, startPoint x: 140, startPoint y: 561, endPoint x: 428, endPoint y: 670, distance: 307.7
click at [428, 671] on li "Artemis [DOMAIN_NAME] Add to company list Public / Private Private Valuation Un…" at bounding box center [354, 592] width 529 height 302
click at [428, 670] on p "This role ended to due to company layoffs" at bounding box center [385, 674] width 467 height 19
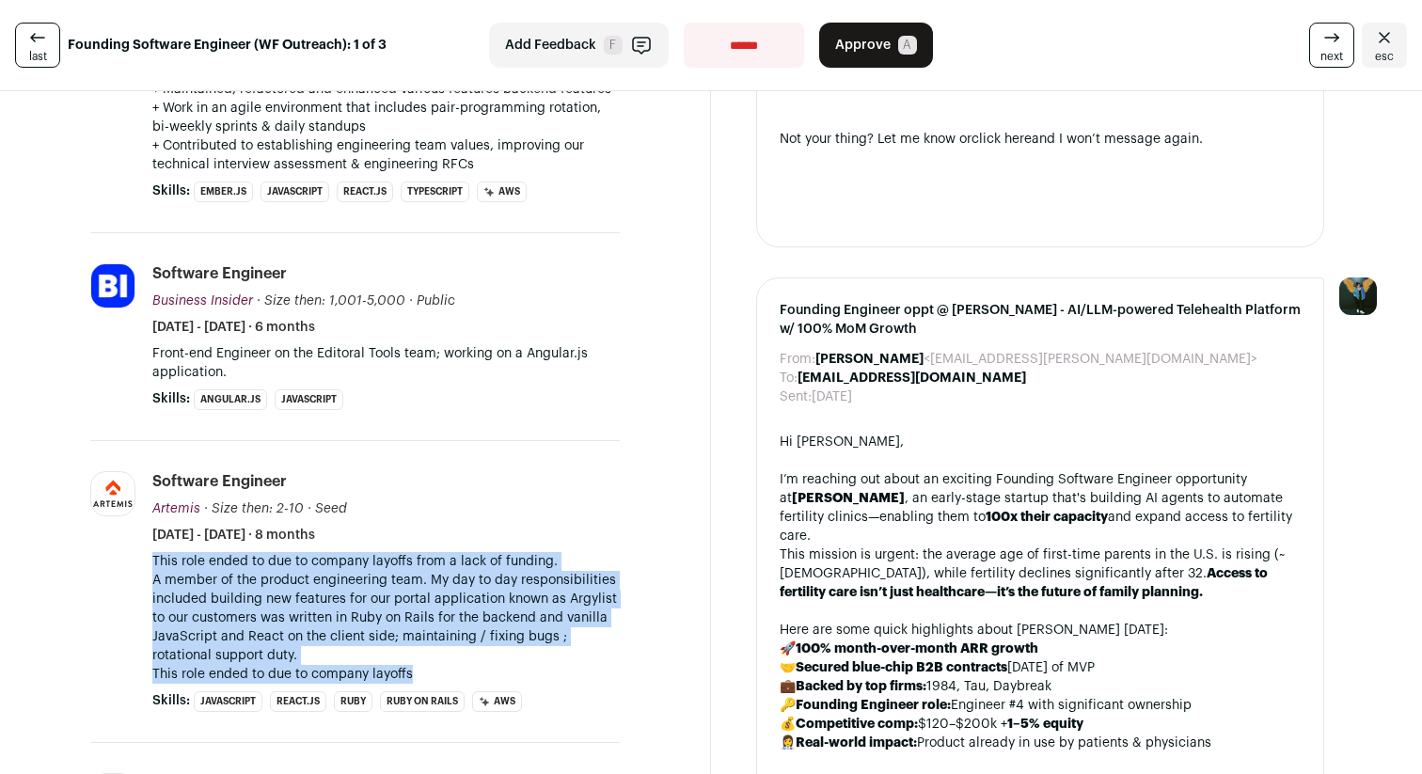
drag, startPoint x: 431, startPoint y: 670, endPoint x: 150, endPoint y: 558, distance: 302.1
click at [150, 558] on li "Artemis [DOMAIN_NAME] Add to company list Public / Private Private Valuation Un…" at bounding box center [354, 592] width 529 height 302
drag, startPoint x: 150, startPoint y: 558, endPoint x: 412, endPoint y: 667, distance: 283.2
click at [412, 667] on li "Artemis [DOMAIN_NAME] Add to company list Public / Private Private Valuation Un…" at bounding box center [354, 592] width 529 height 302
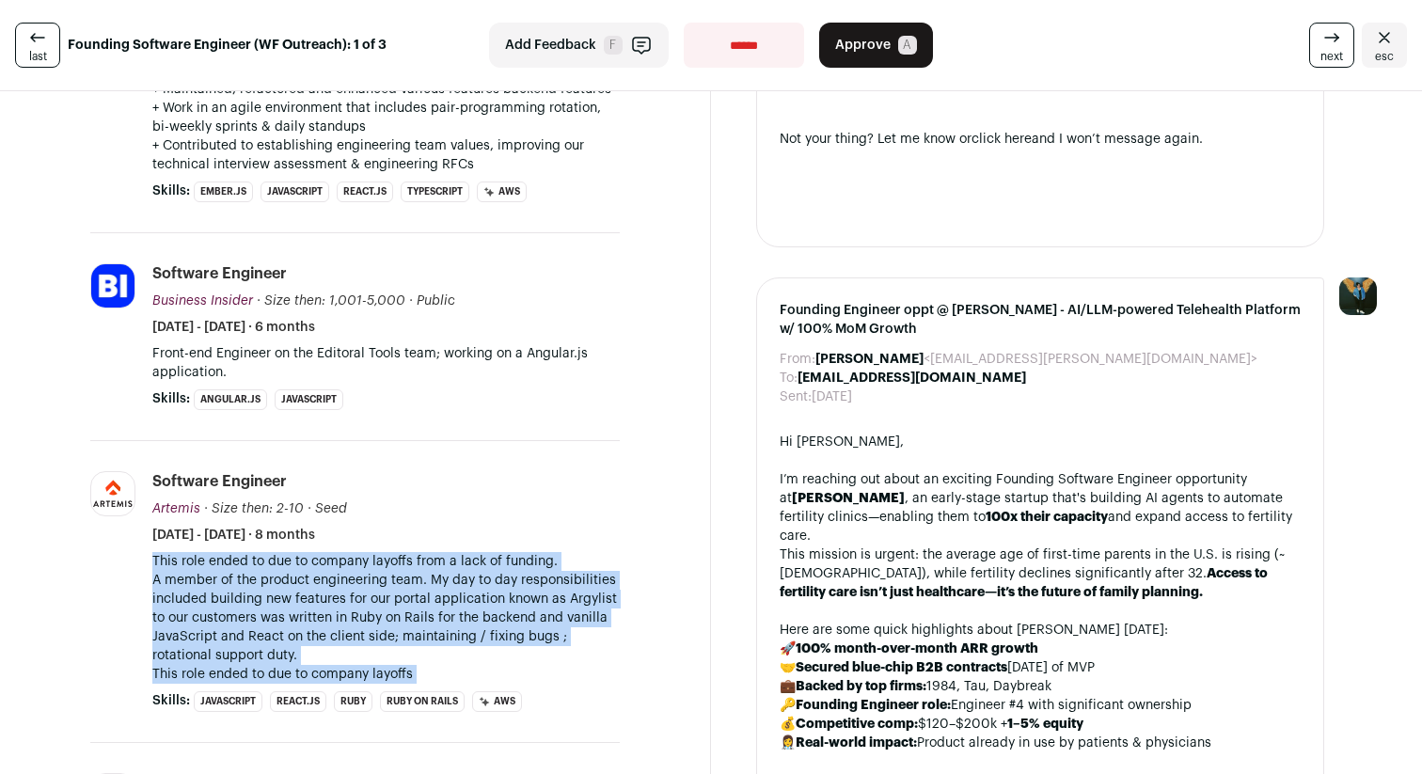
click at [412, 667] on p "This role ended to due to company layoffs" at bounding box center [385, 674] width 467 height 19
drag, startPoint x: 437, startPoint y: 668, endPoint x: 155, endPoint y: 565, distance: 300.1
click at [155, 565] on div "This role ended to due to company layoffs from a lack of funding. A member of t…" at bounding box center [385, 618] width 467 height 132
click at [155, 565] on p "This role ended to due to company layoffs from a lack of funding." at bounding box center [385, 561] width 467 height 19
drag, startPoint x: 154, startPoint y: 564, endPoint x: 459, endPoint y: 686, distance: 328.3
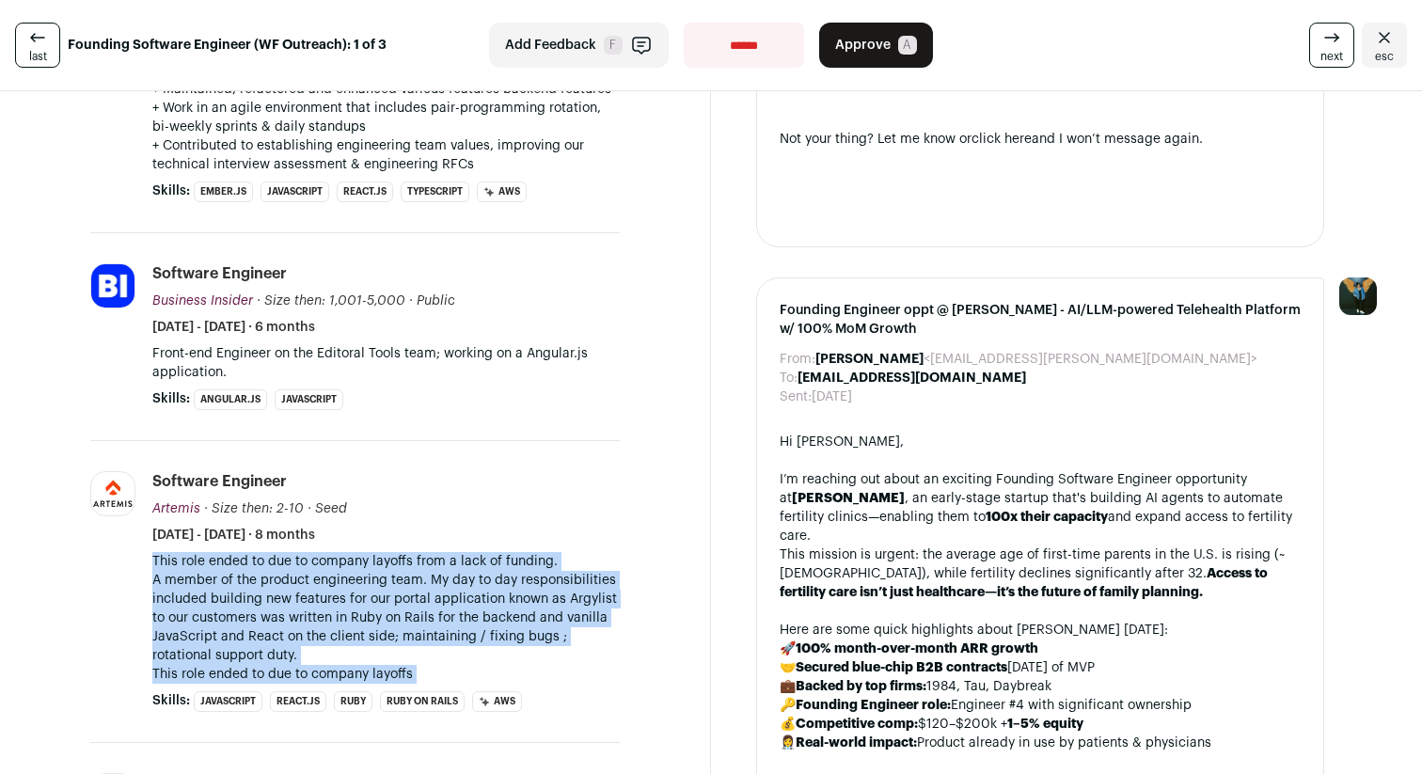
click at [459, 686] on li "Software Engineer Artemis Artemis [DOMAIN_NAME] Add to company list Public / Pr…" at bounding box center [385, 591] width 467 height 241
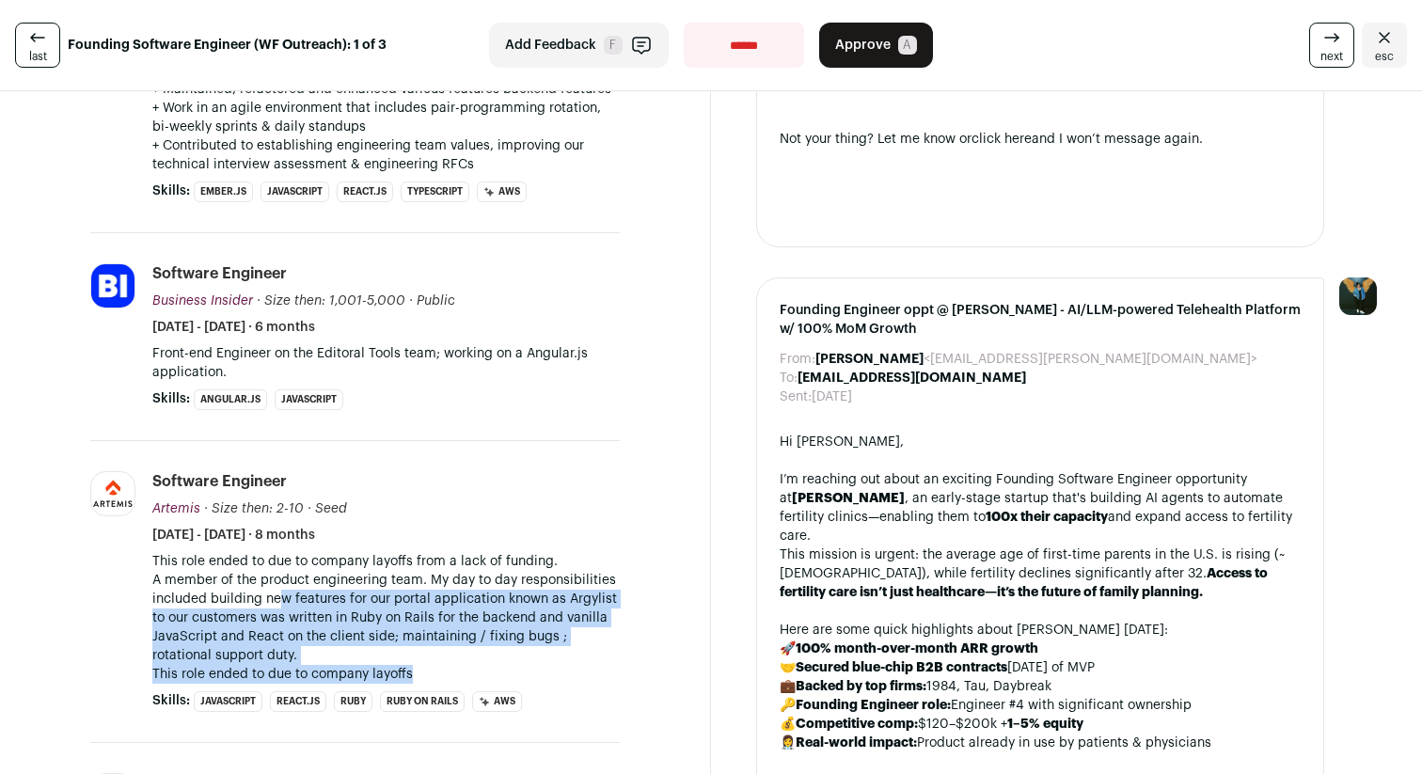
drag, startPoint x: 459, startPoint y: 686, endPoint x: 276, endPoint y: 595, distance: 203.9
click at [276, 595] on li "Software Engineer Artemis Artemis [DOMAIN_NAME] Add to company list Public / Pr…" at bounding box center [385, 591] width 467 height 241
click at [276, 595] on p "A member of the product engineering team. My day to day responsibilities includ…" at bounding box center [385, 618] width 467 height 94
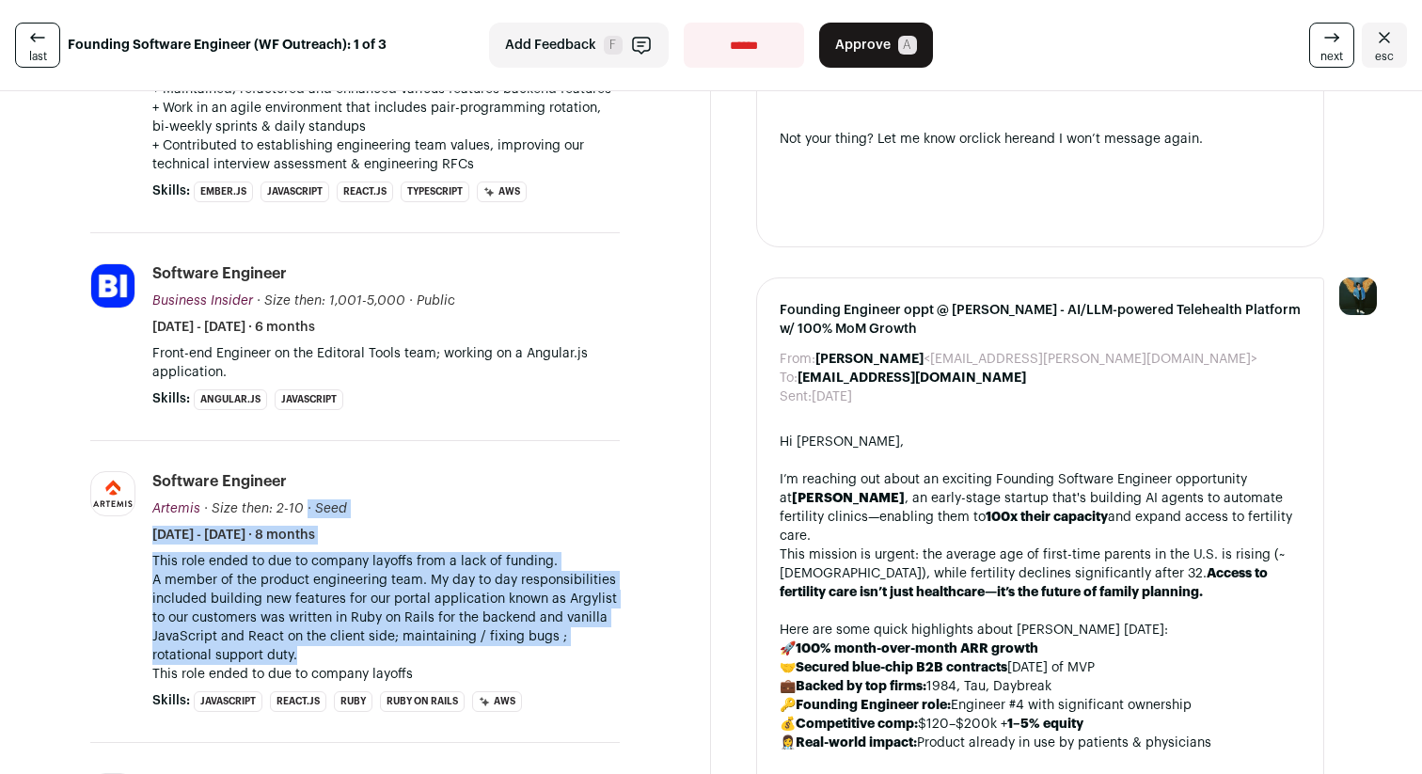
drag, startPoint x: 425, startPoint y: 661, endPoint x: 278, endPoint y: 520, distance: 203.5
click at [278, 520] on li "Software Engineer Artemis Artemis [DOMAIN_NAME] Add to company list Public / Pr…" at bounding box center [385, 591] width 467 height 241
drag, startPoint x: 167, startPoint y: 458, endPoint x: 396, endPoint y: 643, distance: 294.1
click at [396, 643] on li "Artemis [DOMAIN_NAME] Add to company list Public / Private Private Valuation Un…" at bounding box center [354, 592] width 529 height 302
click at [396, 643] on p "A member of the product engineering team. My day to day responsibilities includ…" at bounding box center [385, 618] width 467 height 94
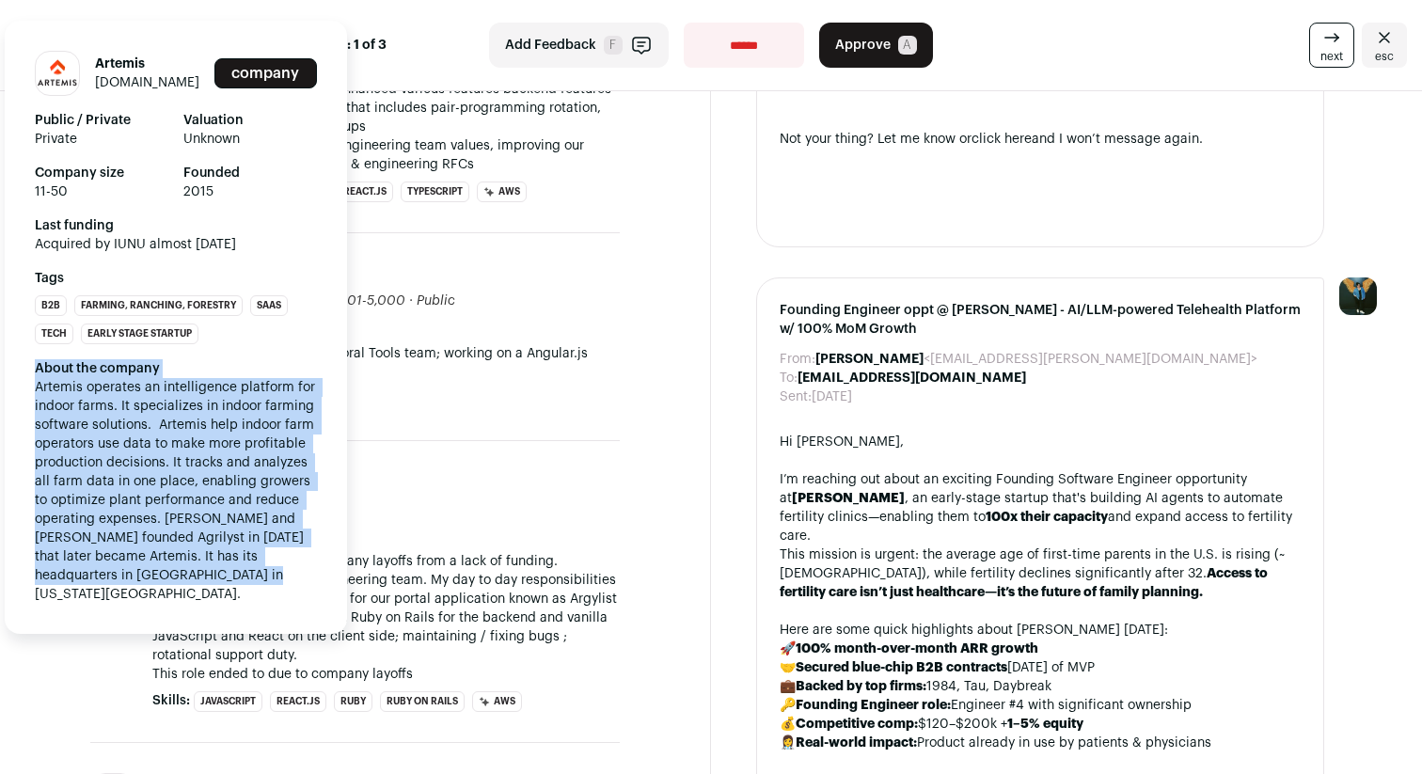
drag, startPoint x: 223, startPoint y: 580, endPoint x: 27, endPoint y: 368, distance: 288.8
click at [27, 368] on div "Artemis [DOMAIN_NAME] Add to company list Public / Private Private Valuation Un…" at bounding box center [176, 327] width 342 height 613
drag, startPoint x: 24, startPoint y: 370, endPoint x: 243, endPoint y: 581, distance: 303.2
click at [243, 581] on div "Artemis [DOMAIN_NAME] Add to company list Public / Private Private Valuation Un…" at bounding box center [176, 327] width 342 height 613
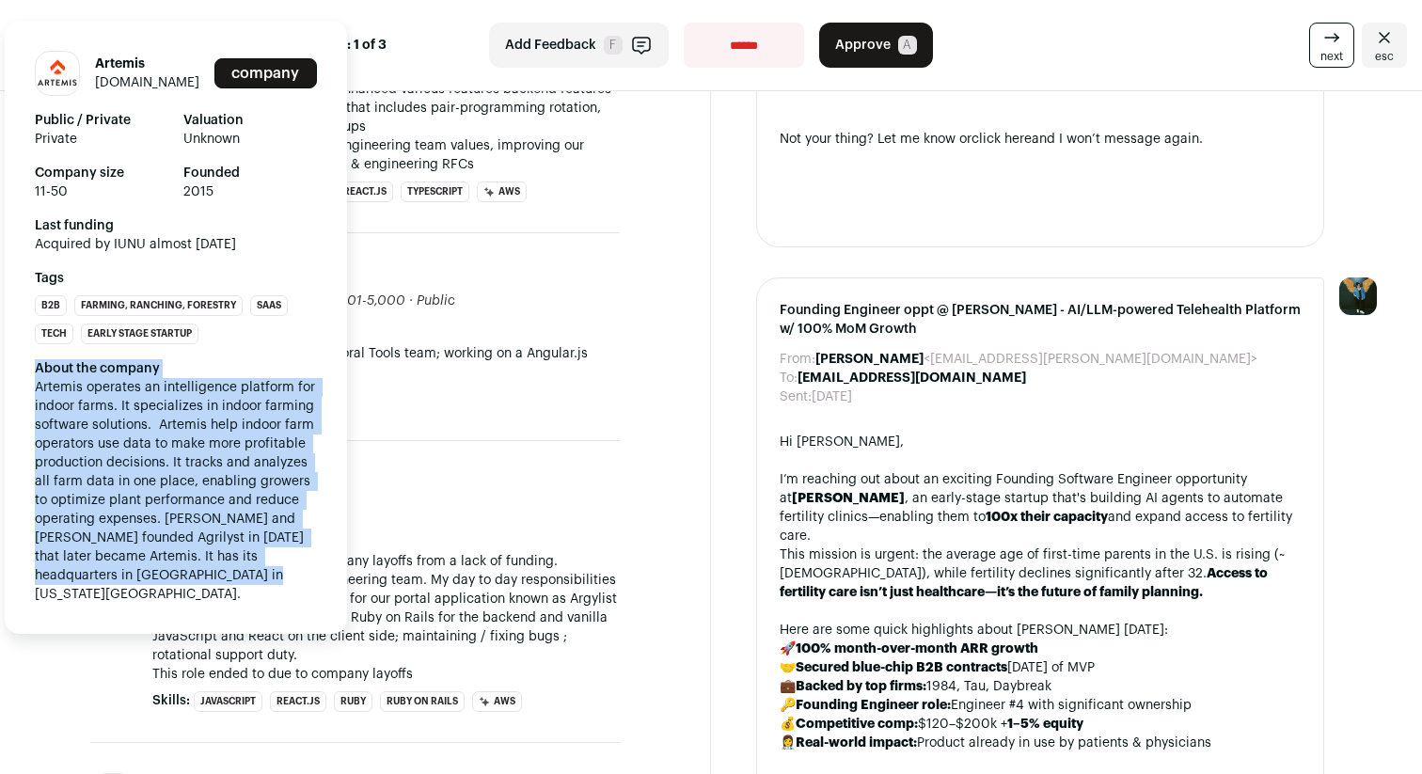
click at [243, 581] on div "About the company Artemis operates an intelligence platform for indoor farms. I…" at bounding box center [176, 481] width 282 height 244
drag, startPoint x: 243, startPoint y: 585, endPoint x: 26, endPoint y: 372, distance: 303.2
click at [26, 372] on div "Artemis [DOMAIN_NAME] Add to company list Public / Private Private Valuation Un…" at bounding box center [176, 327] width 342 height 613
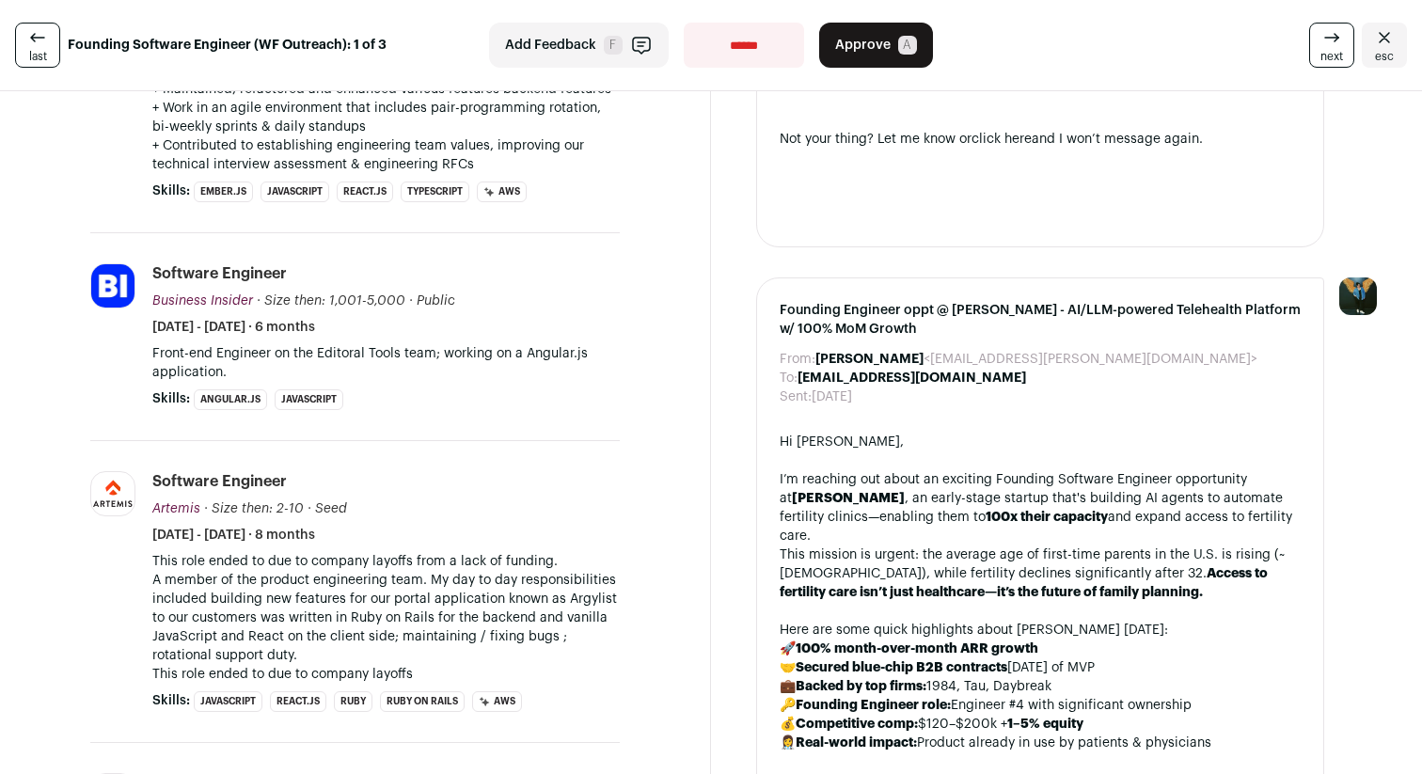
click at [465, 356] on p "Front-end Engineer on the Editoral Tools team; working on a Angular.js applicat…" at bounding box center [385, 363] width 467 height 38
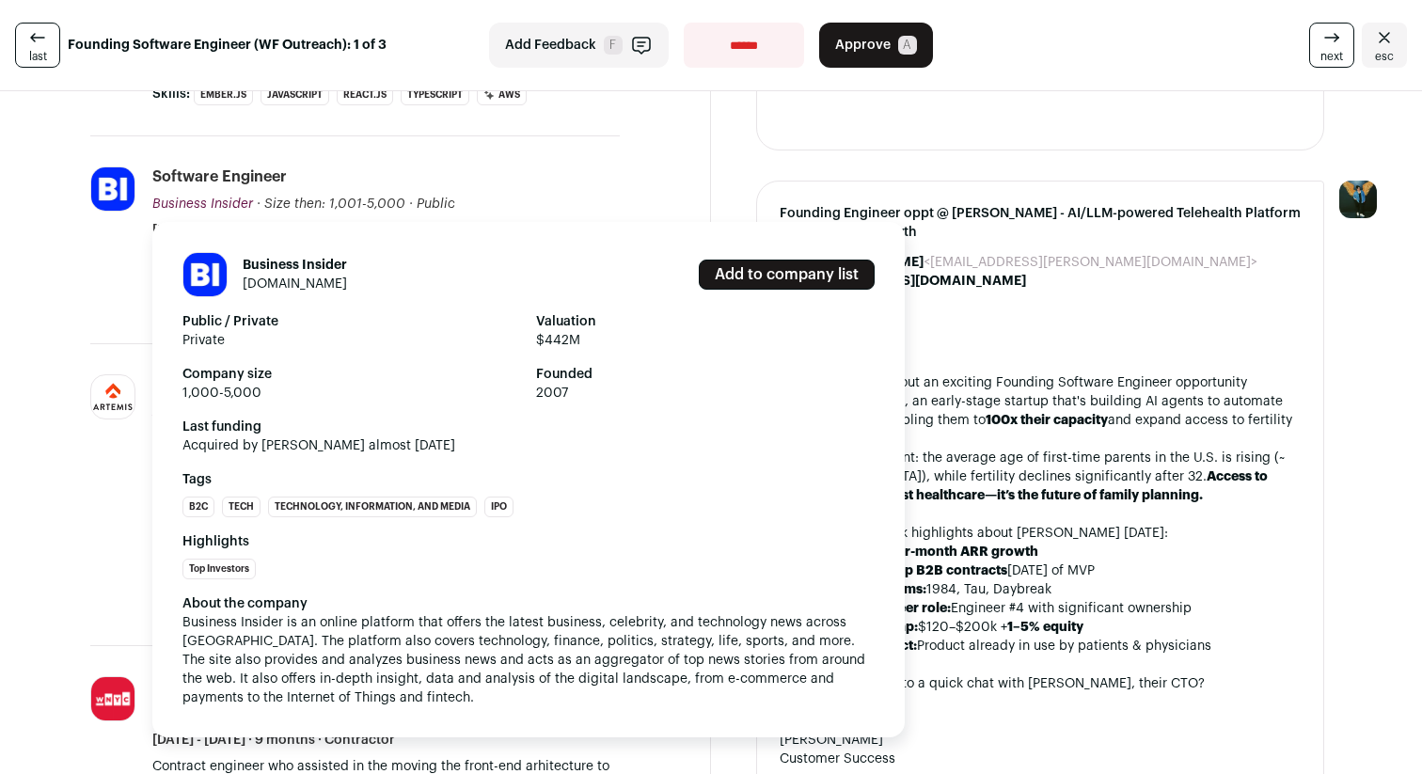
scroll to position [1611, 0]
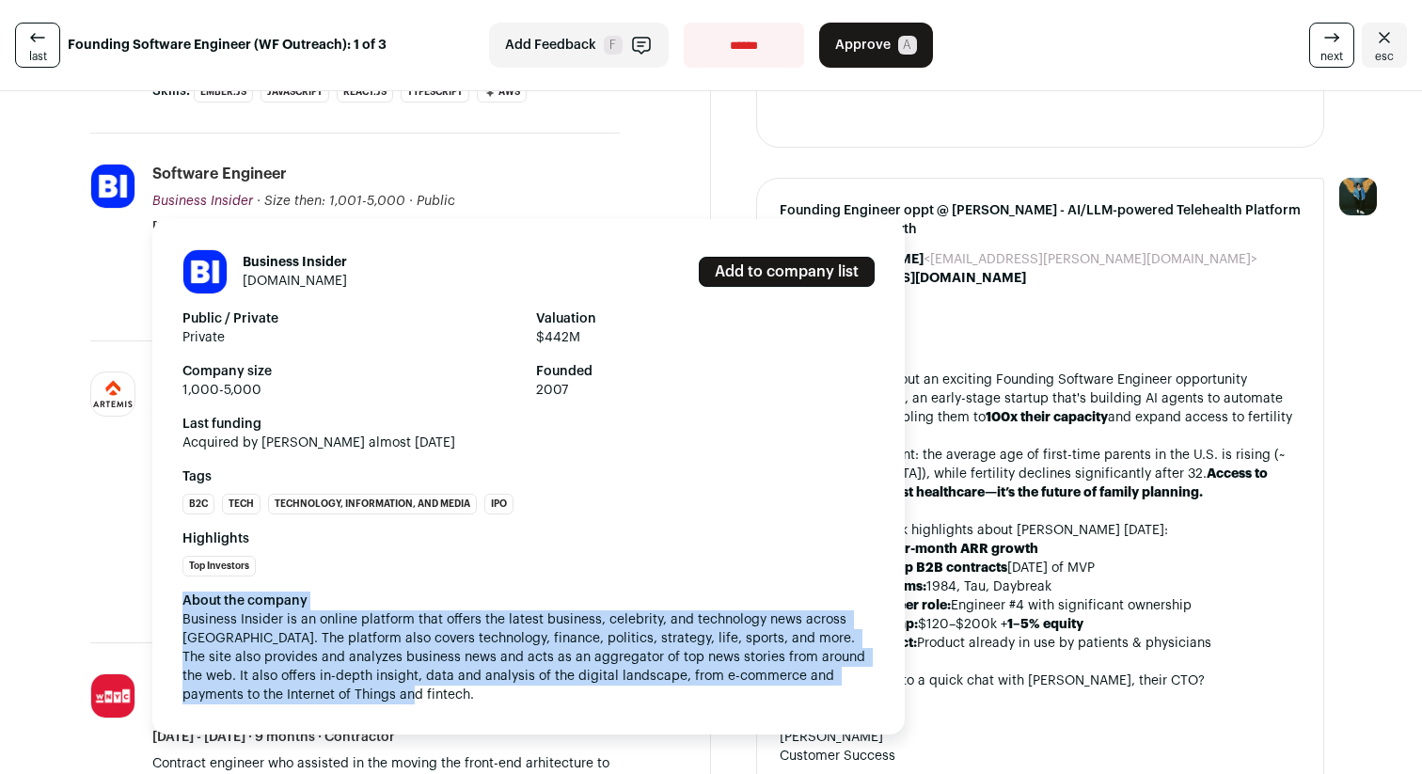
drag, startPoint x: 409, startPoint y: 698, endPoint x: 323, endPoint y: 590, distance: 138.5
click at [323, 590] on div "Business Insider [DOMAIN_NAME] Add to company list Public / Private Private Val…" at bounding box center [528, 476] width 752 height 515
drag, startPoint x: 325, startPoint y: 579, endPoint x: 435, endPoint y: 712, distance: 172.3
click at [435, 712] on div "Business Insider [DOMAIN_NAME] Add to company list Public / Private Private Val…" at bounding box center [528, 476] width 752 height 515
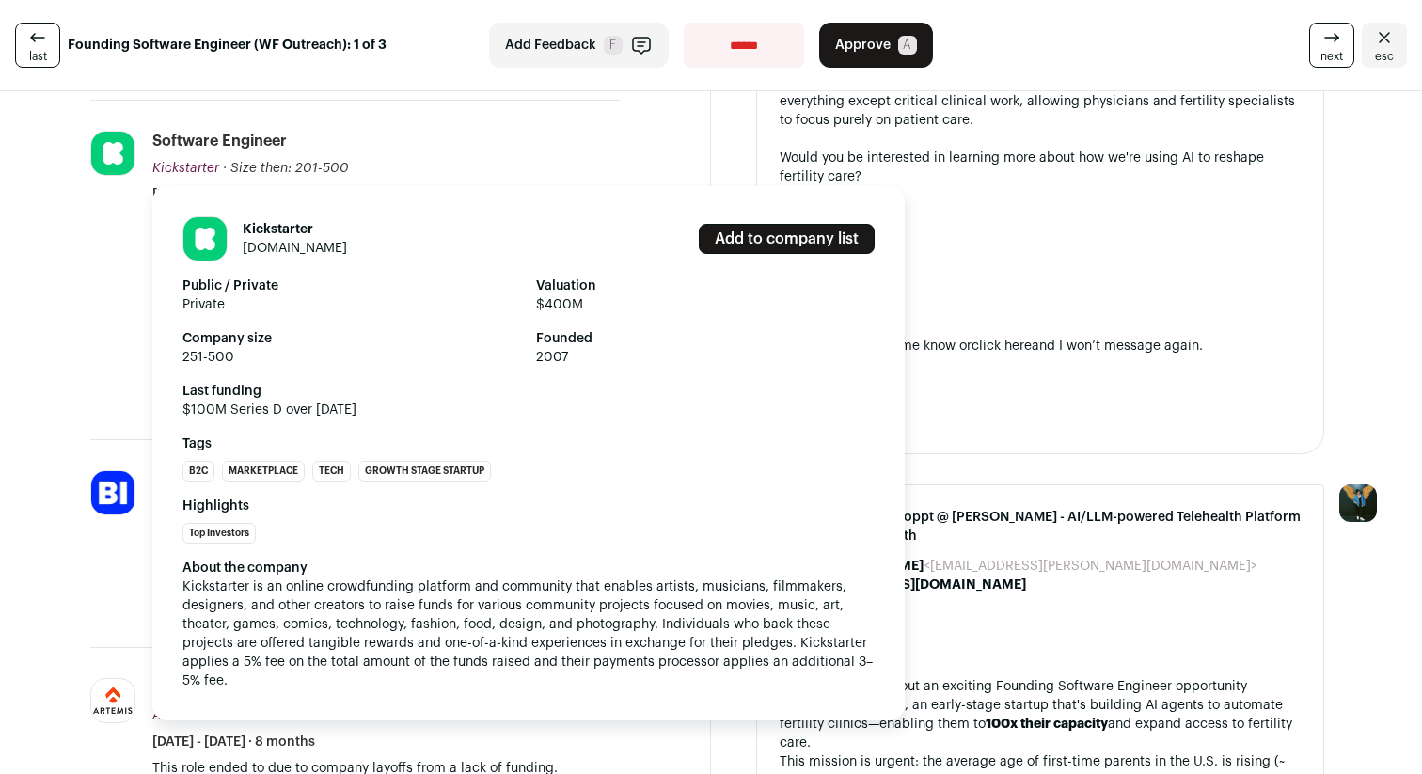
scroll to position [1317, 0]
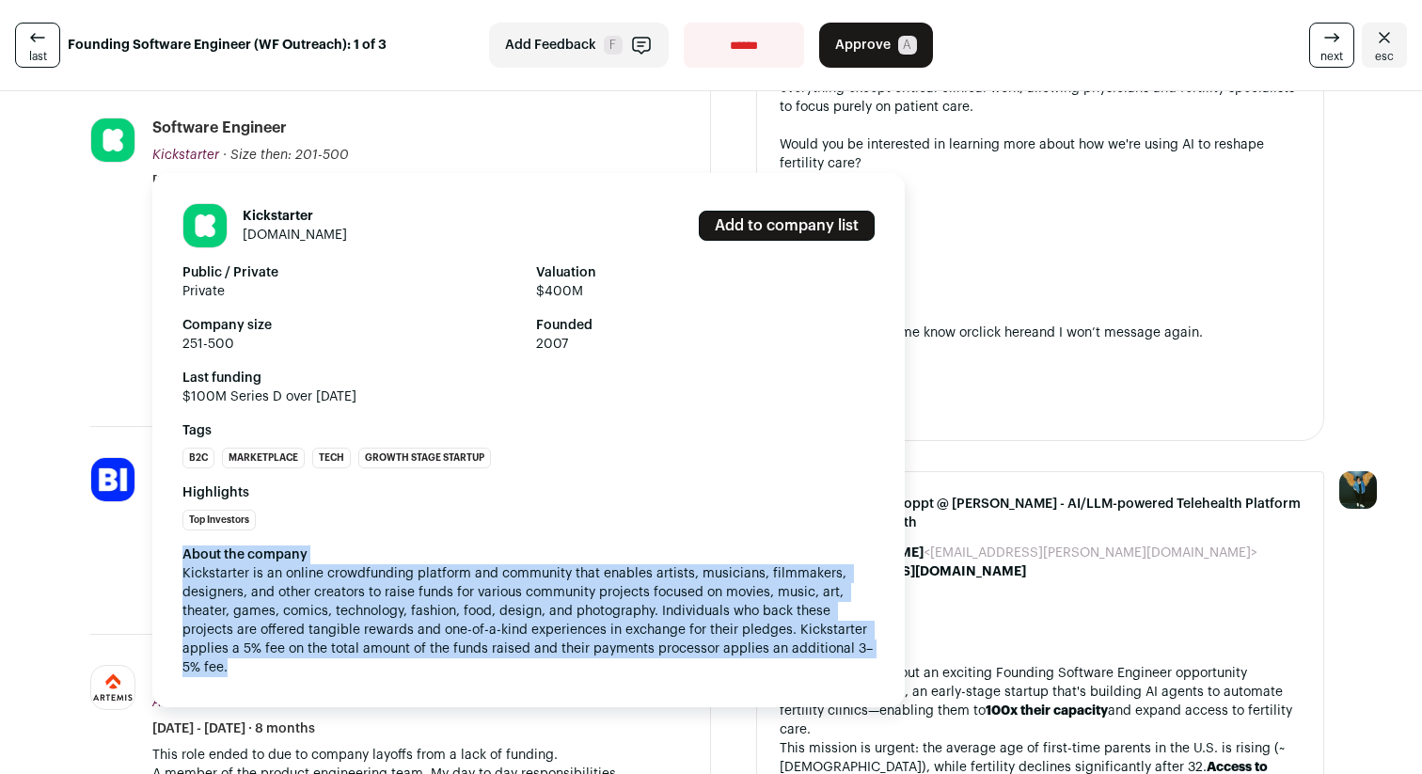
drag, startPoint x: 343, startPoint y: 674, endPoint x: 181, endPoint y: 561, distance: 198.0
click at [181, 561] on div "Kickstarter [DOMAIN_NAME] Add to company list Public / Private Private Valuatio…" at bounding box center [528, 440] width 752 height 534
drag, startPoint x: 181, startPoint y: 559, endPoint x: 325, endPoint y: 680, distance: 188.3
click at [325, 680] on div "Kickstarter [DOMAIN_NAME] Add to company list Public / Private Private Valuatio…" at bounding box center [528, 440] width 752 height 534
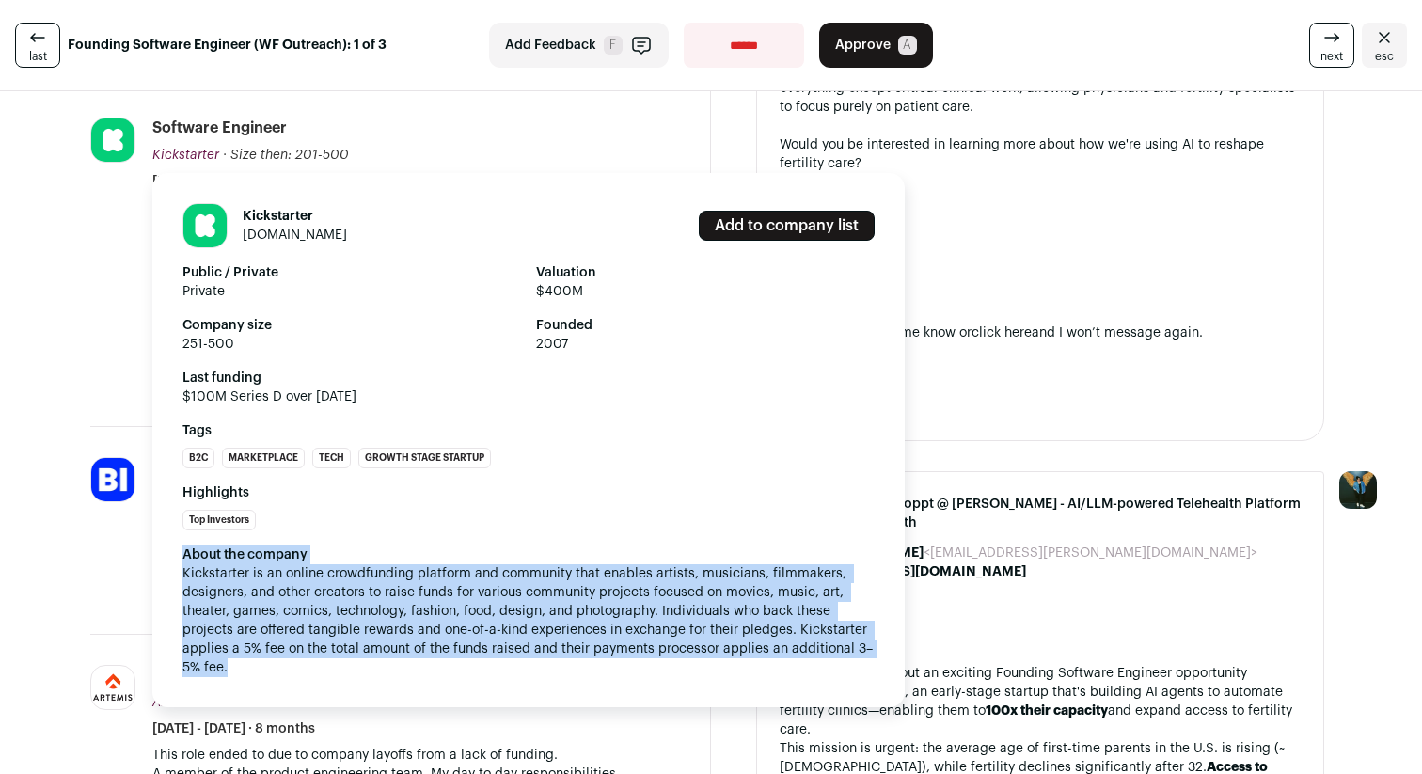
click at [325, 680] on div "Kickstarter [DOMAIN_NAME] Add to company list Public / Private Private Valuatio…" at bounding box center [528, 440] width 752 height 534
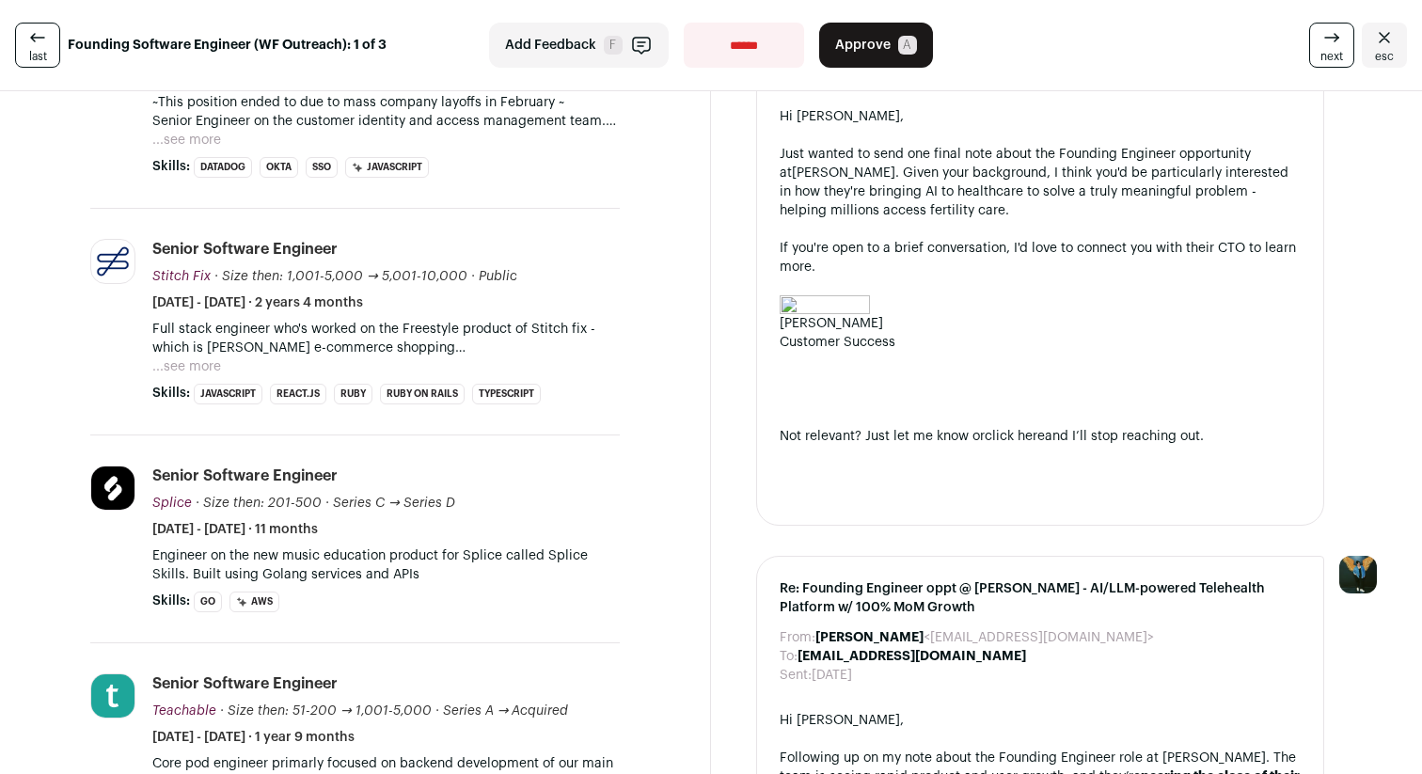
scroll to position [0, 0]
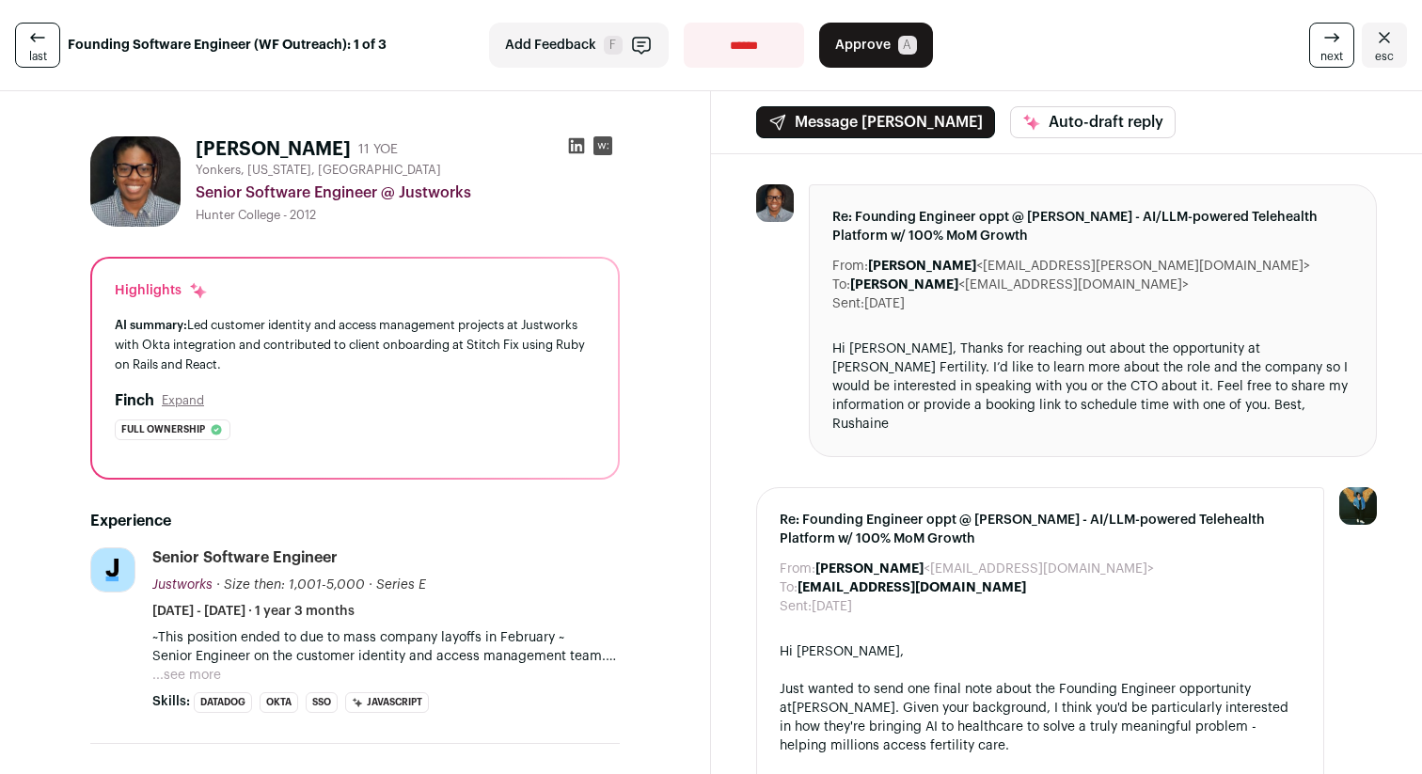
click at [892, 48] on button "Approve A" at bounding box center [876, 45] width 114 height 45
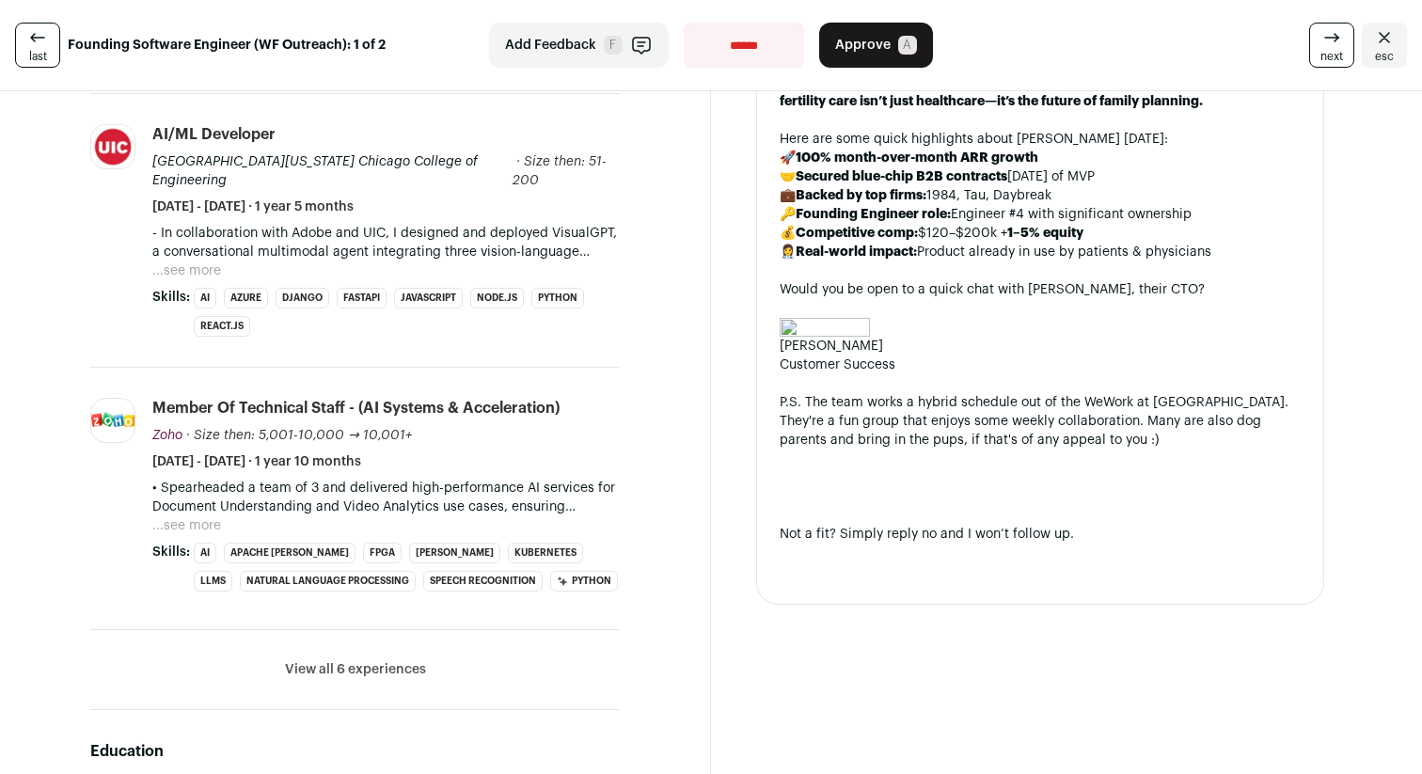
scroll to position [804, 0]
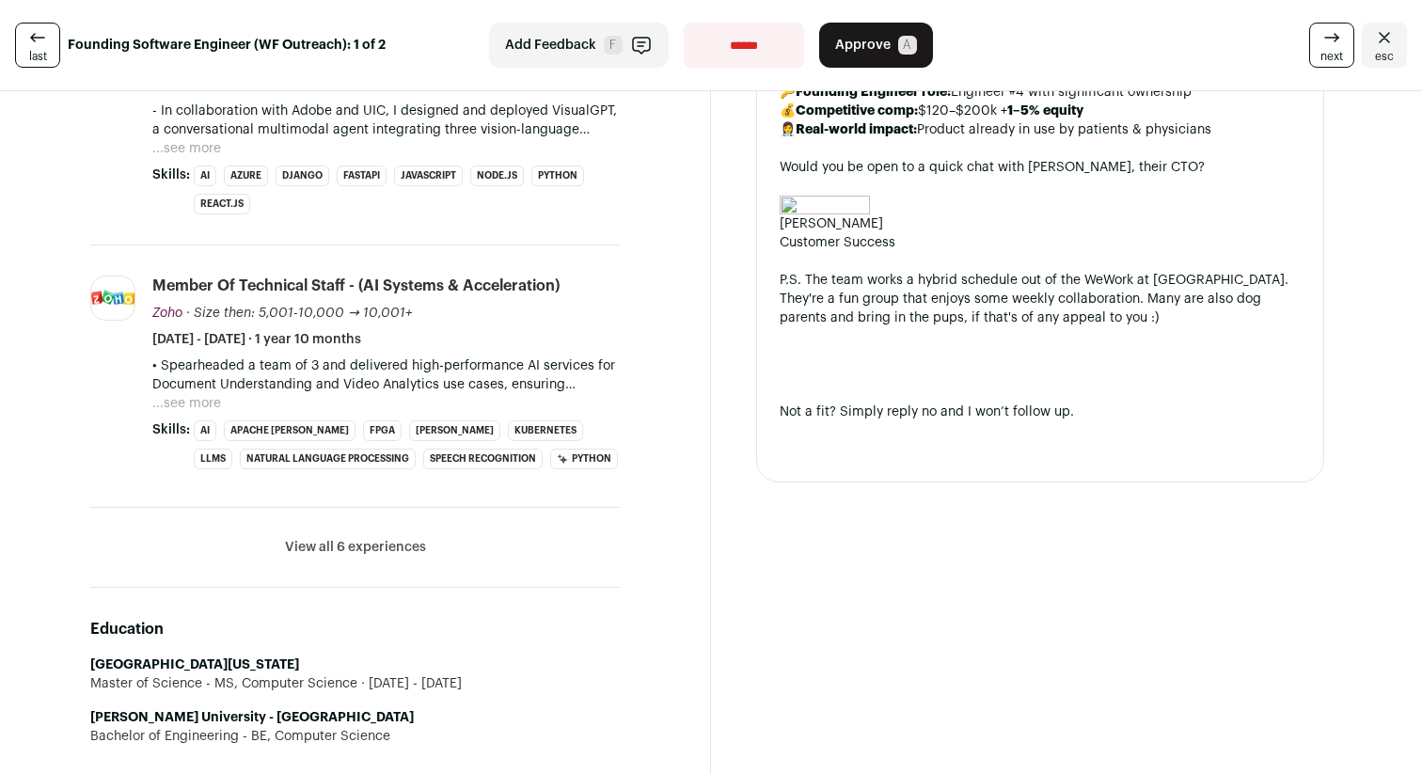
click at [399, 538] on button "View all 6 experiences" at bounding box center [355, 547] width 141 height 19
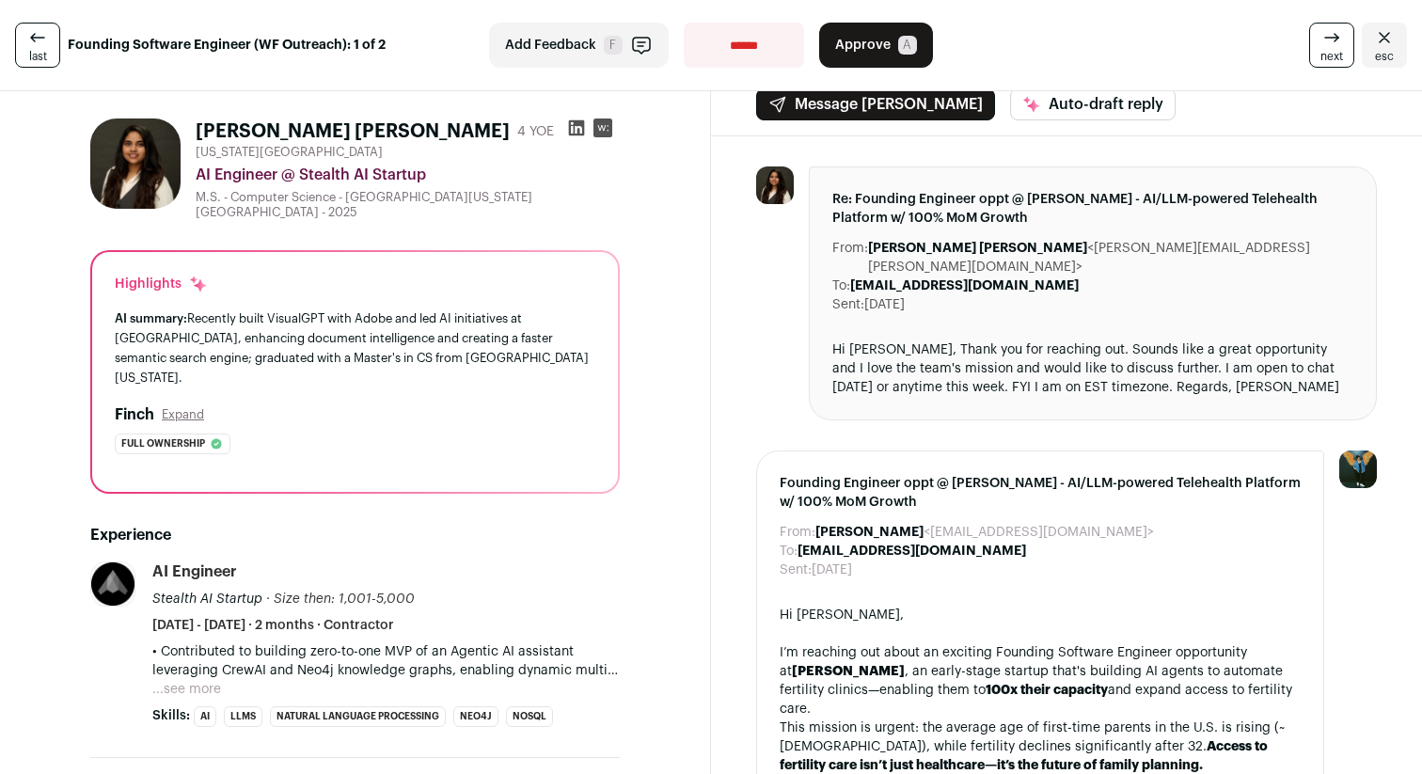
scroll to position [0, 0]
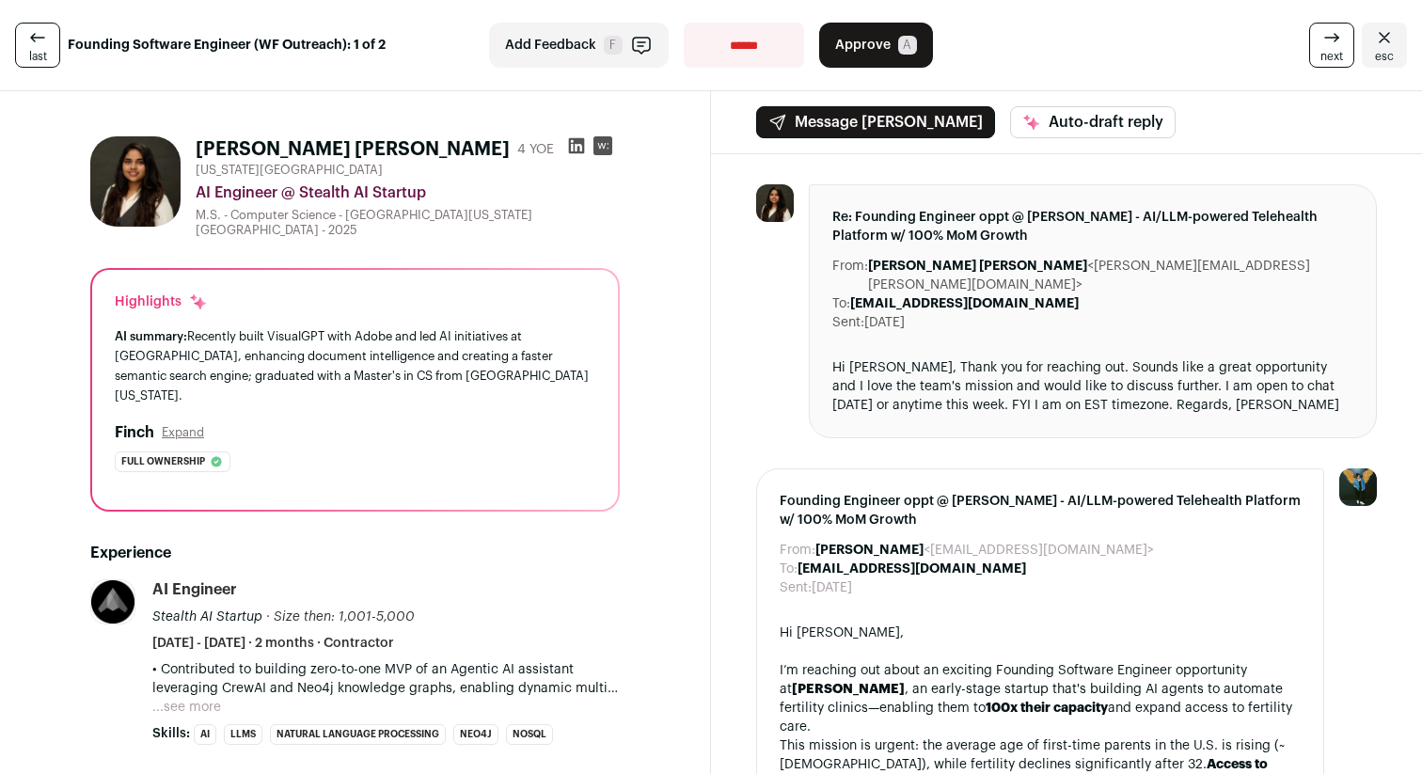
click at [761, 55] on select "**********" at bounding box center [744, 45] width 120 height 45
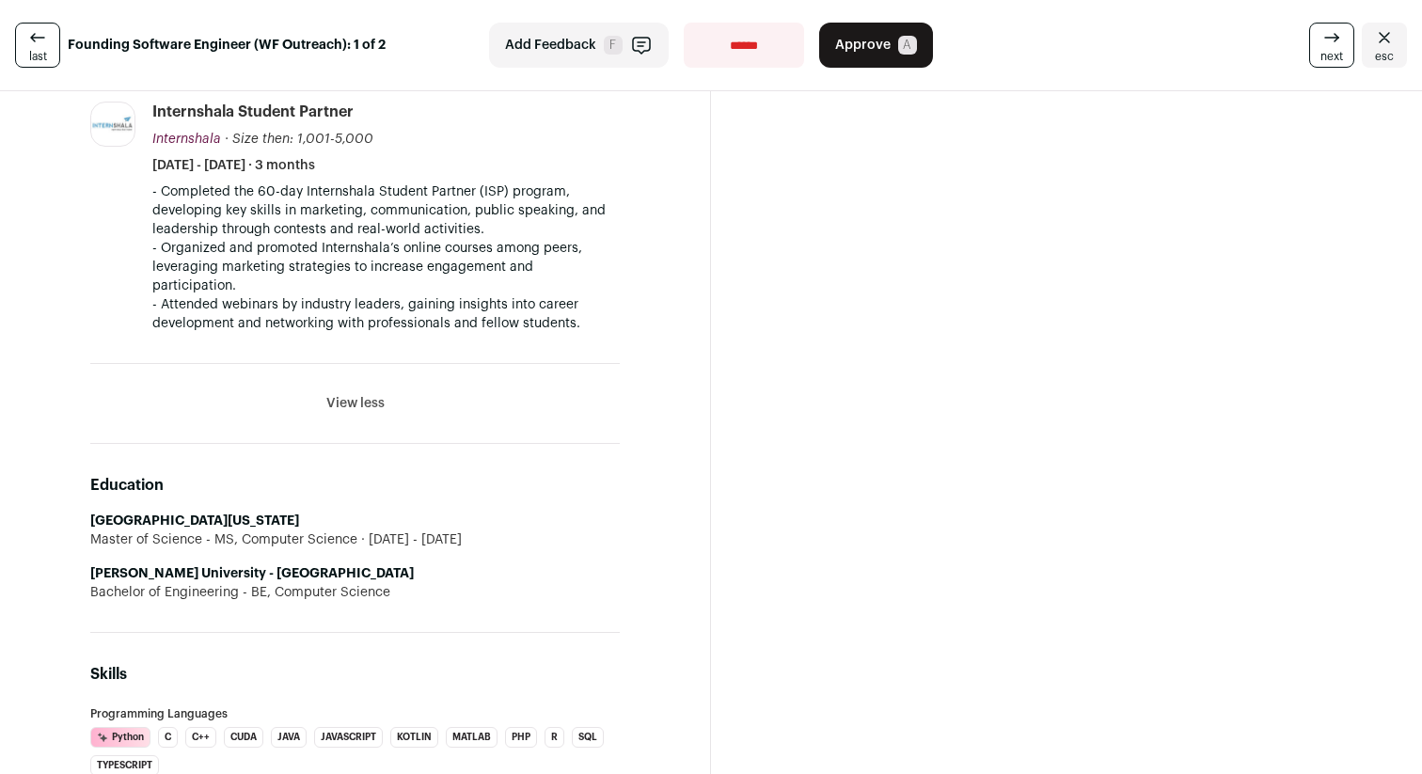
scroll to position [2486, 0]
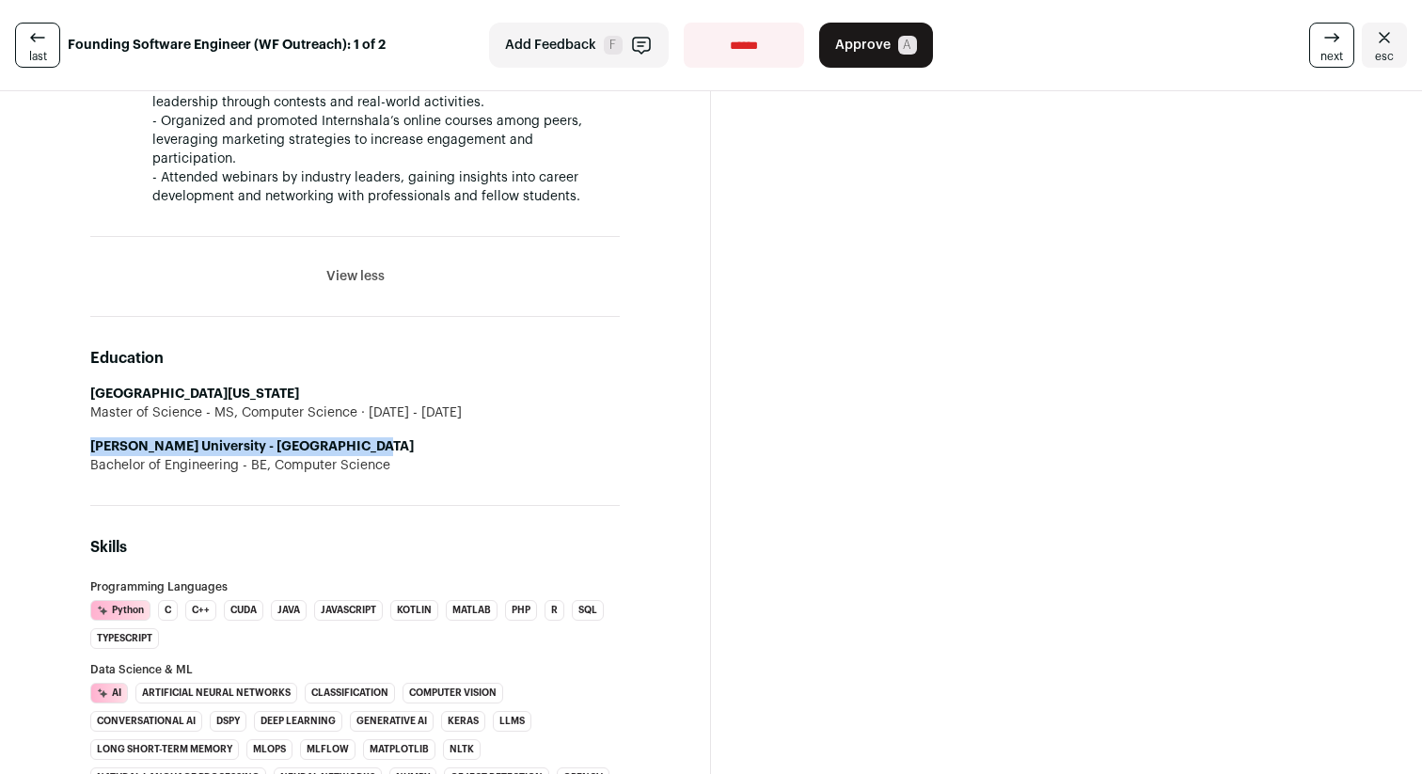
drag, startPoint x: 90, startPoint y: 332, endPoint x: 364, endPoint y: 335, distance: 273.6
click at [364, 437] on li "[PERSON_NAME] University - [GEOGRAPHIC_DATA] Bachelor of Engineering - BE, Comp…" at bounding box center [354, 456] width 529 height 38
copy strong "[PERSON_NAME] University - [GEOGRAPHIC_DATA]"
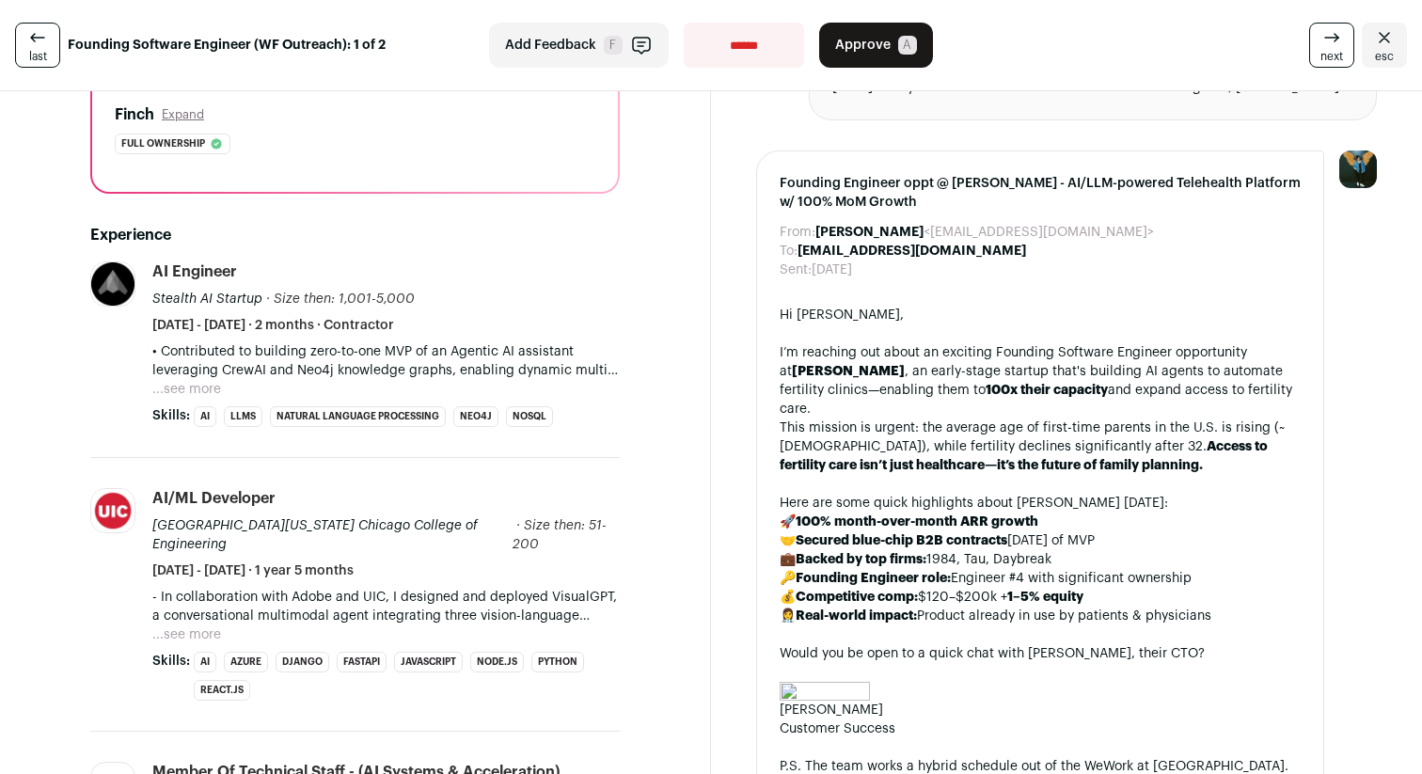
scroll to position [300, 0]
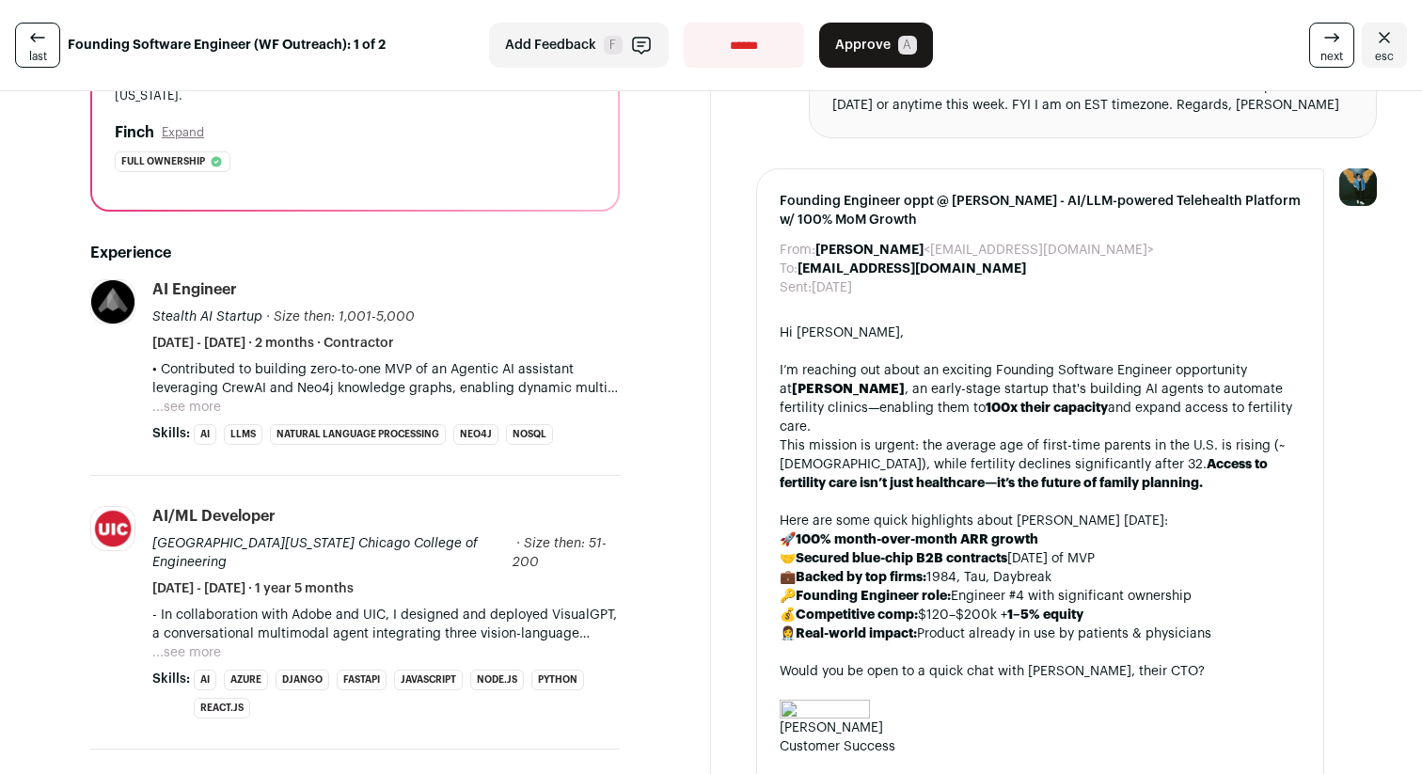
click at [188, 398] on button "...see more" at bounding box center [186, 407] width 69 height 19
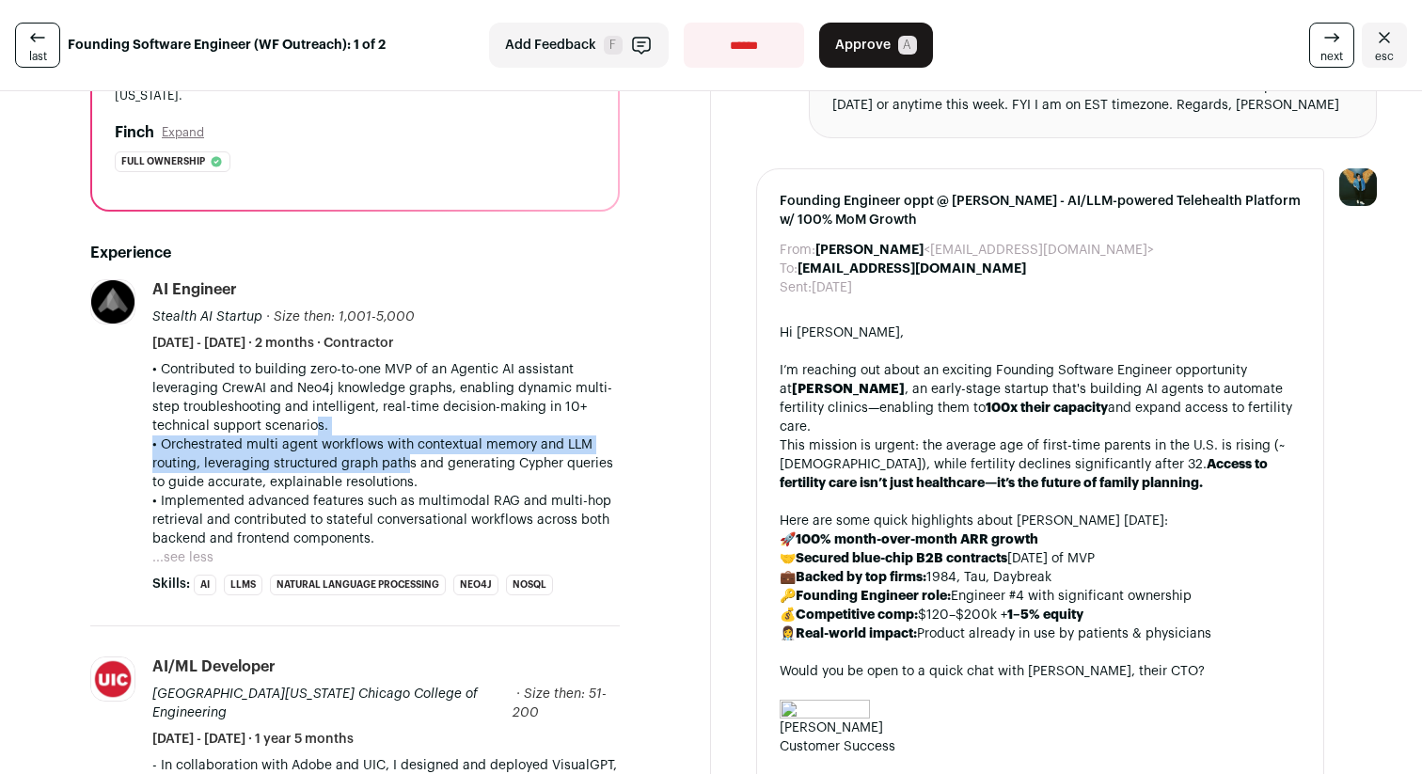
drag, startPoint x: 306, startPoint y: 396, endPoint x: 404, endPoint y: 436, distance: 106.7
click at [404, 436] on div "• Contributed to building zero-to-one MVP of an Agentic AI assistant leveraging…" at bounding box center [385, 454] width 467 height 188
click at [404, 436] on p "• Orchestrated multi agent workflows with contextual memory and LLM routing, le…" at bounding box center [385, 463] width 467 height 56
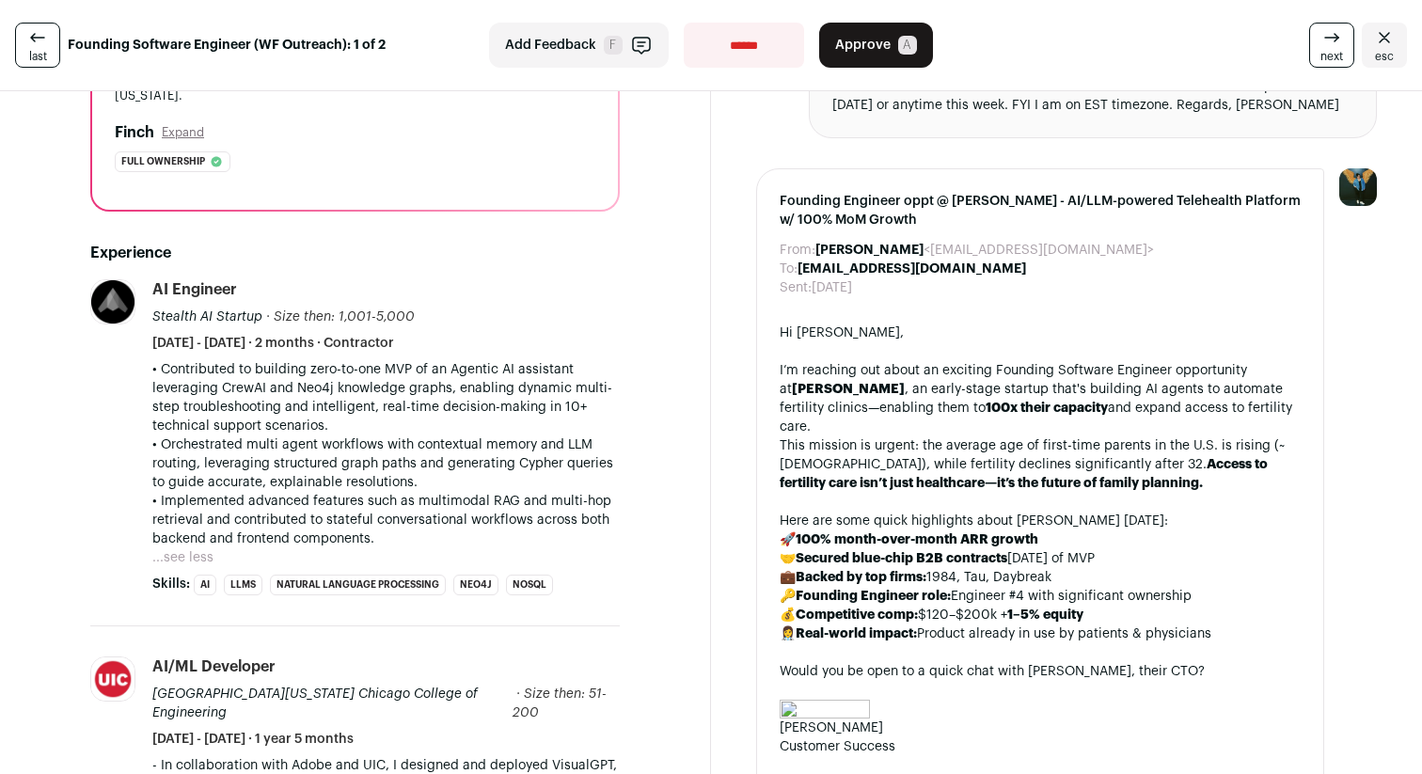
drag, startPoint x: 430, startPoint y: 447, endPoint x: 346, endPoint y: 404, distance: 93.8
click at [346, 435] on p "• Orchestrated multi agent workflows with contextual memory and LLM routing, le…" at bounding box center [385, 463] width 467 height 56
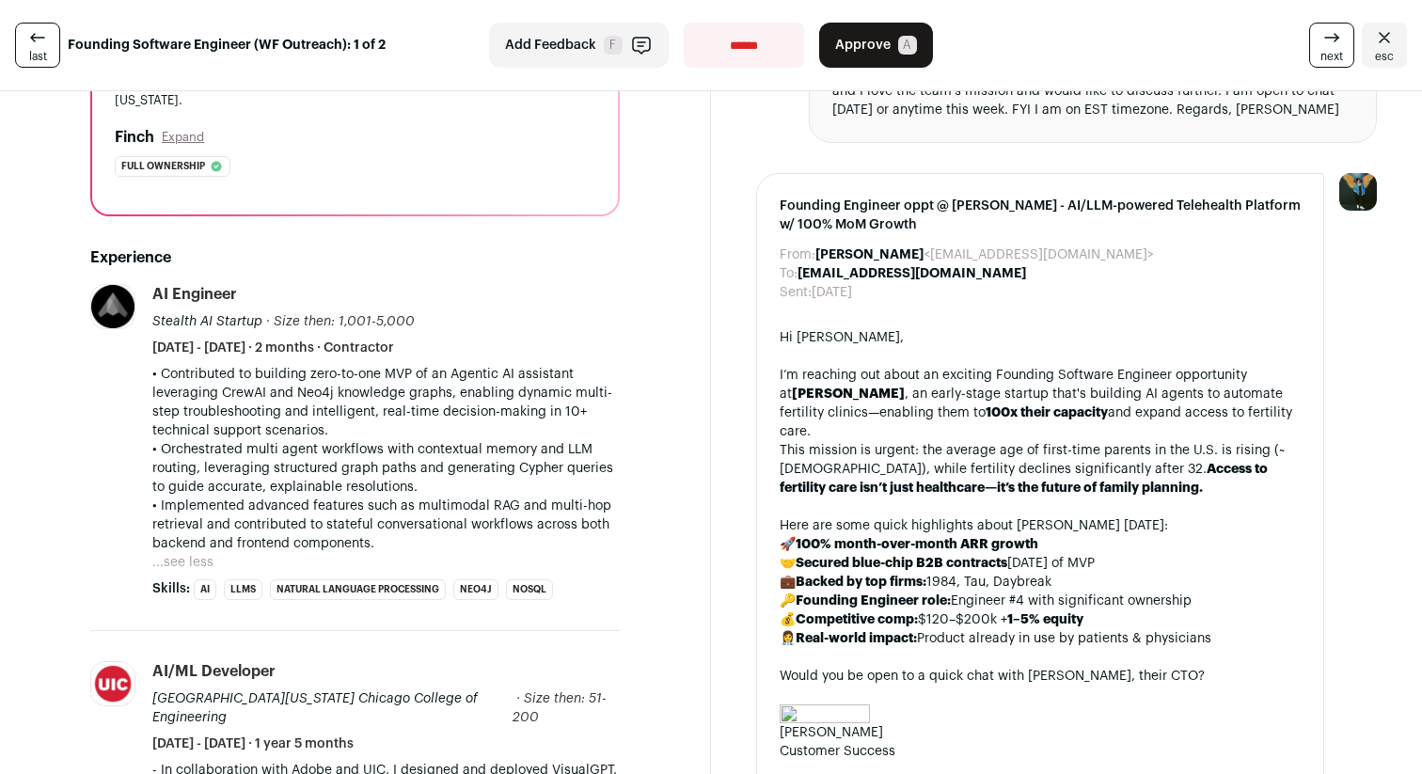
scroll to position [0, 0]
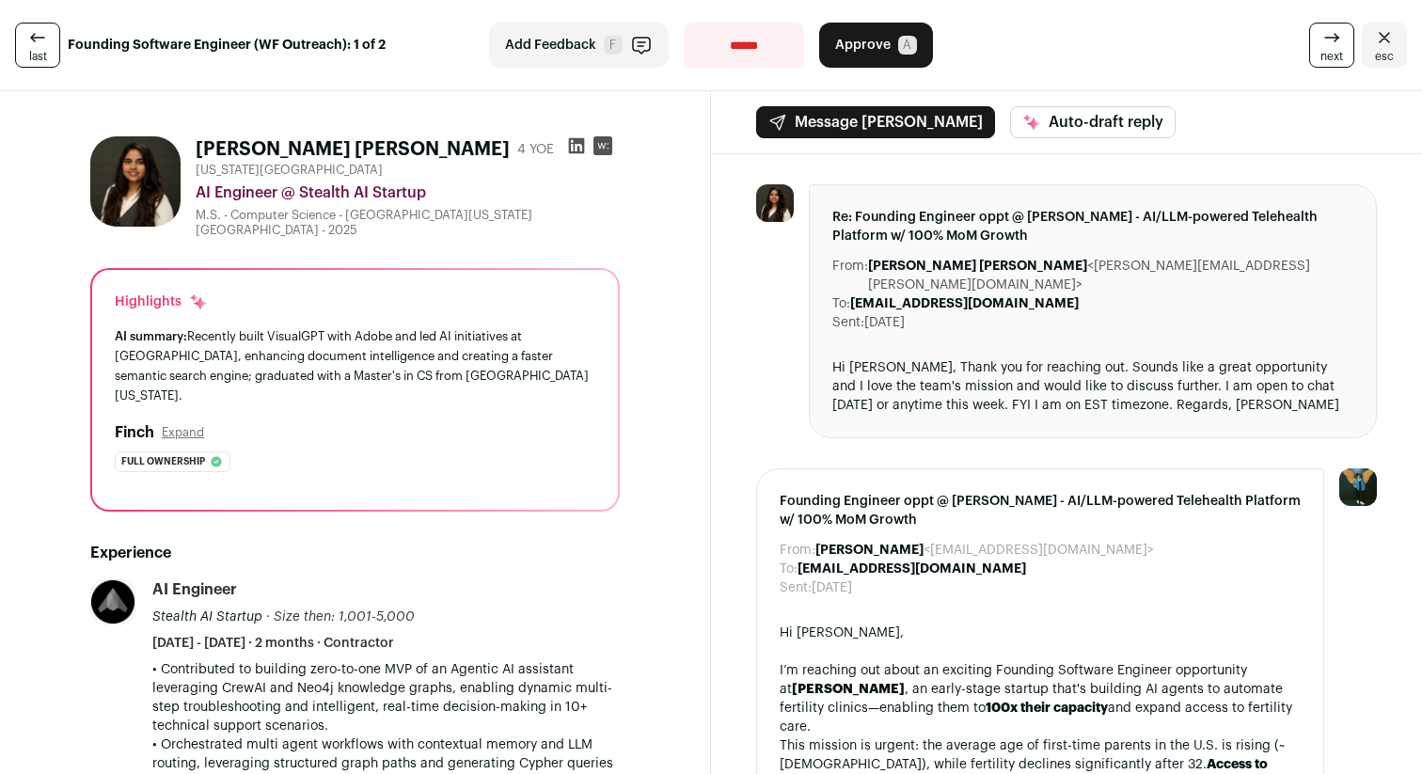
click at [896, 59] on button "Approve A" at bounding box center [876, 45] width 114 height 45
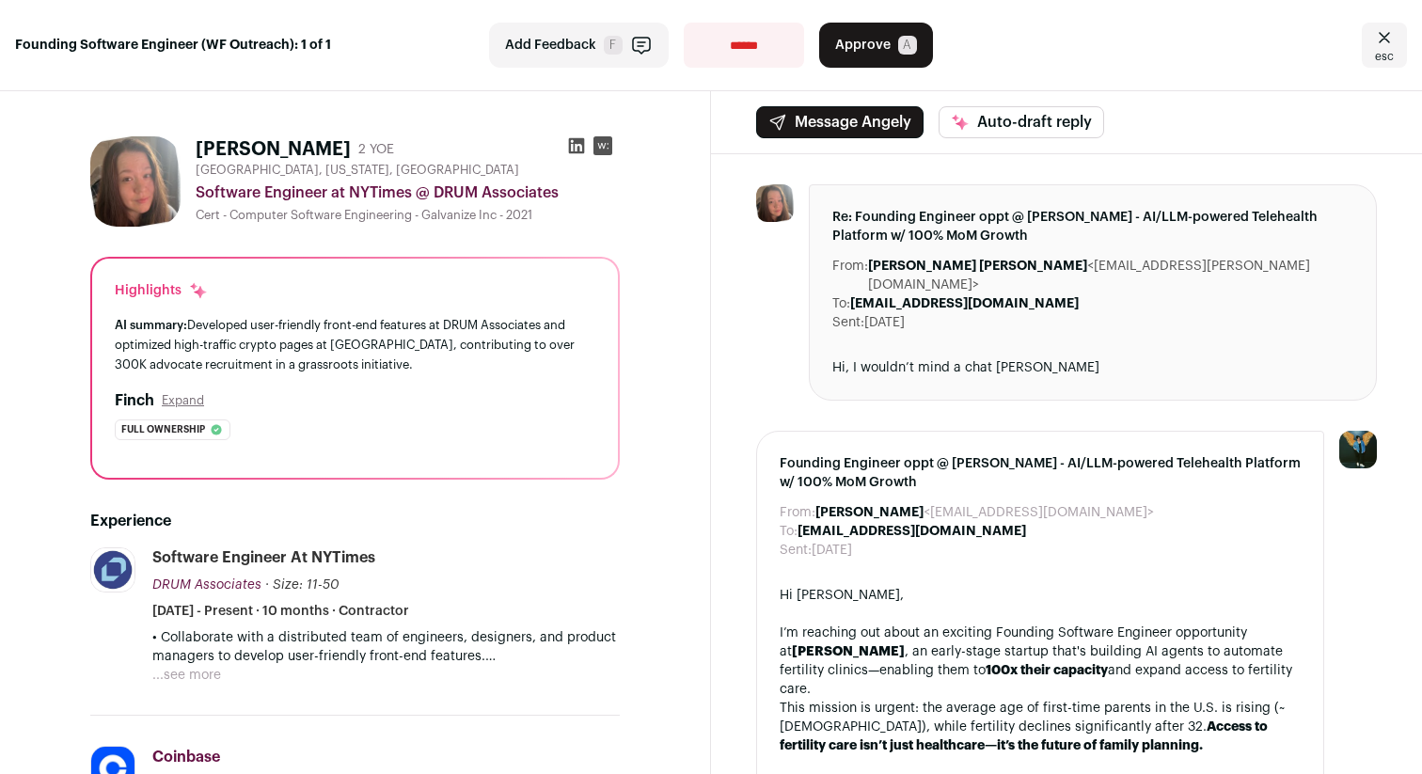
click at [579, 150] on icon at bounding box center [577, 146] width 16 height 16
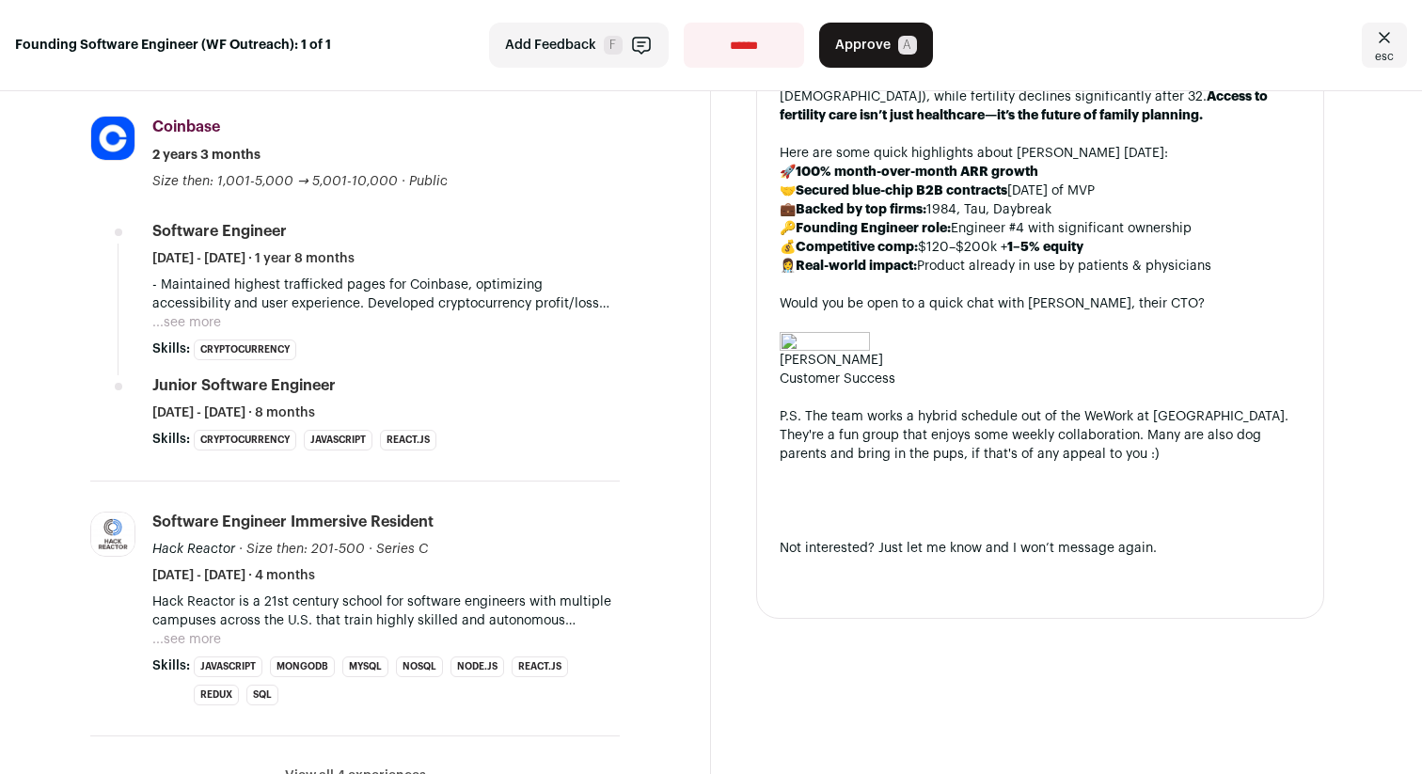
scroll to position [622, 0]
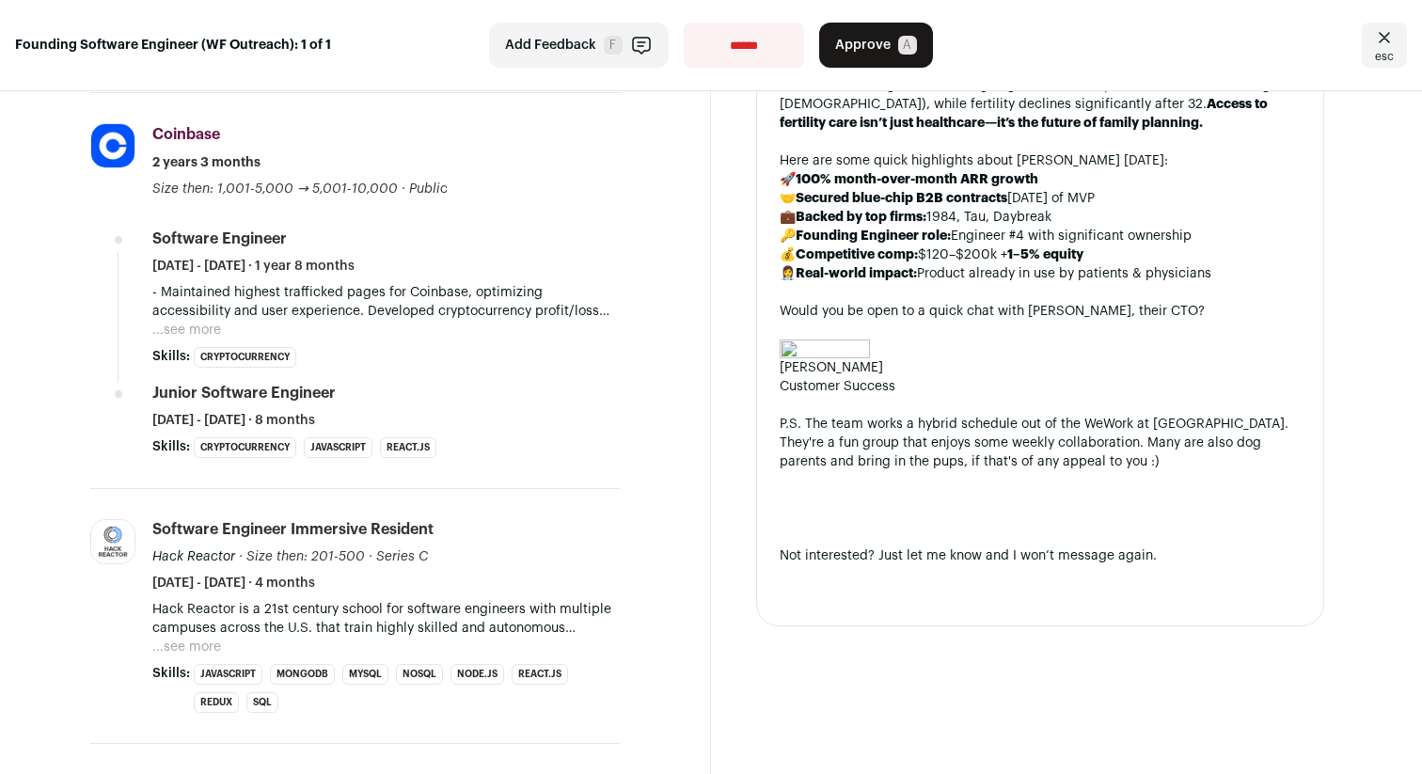
click at [894, 59] on button "Approve A" at bounding box center [876, 45] width 114 height 45
